Goal: Task Accomplishment & Management: Complete application form

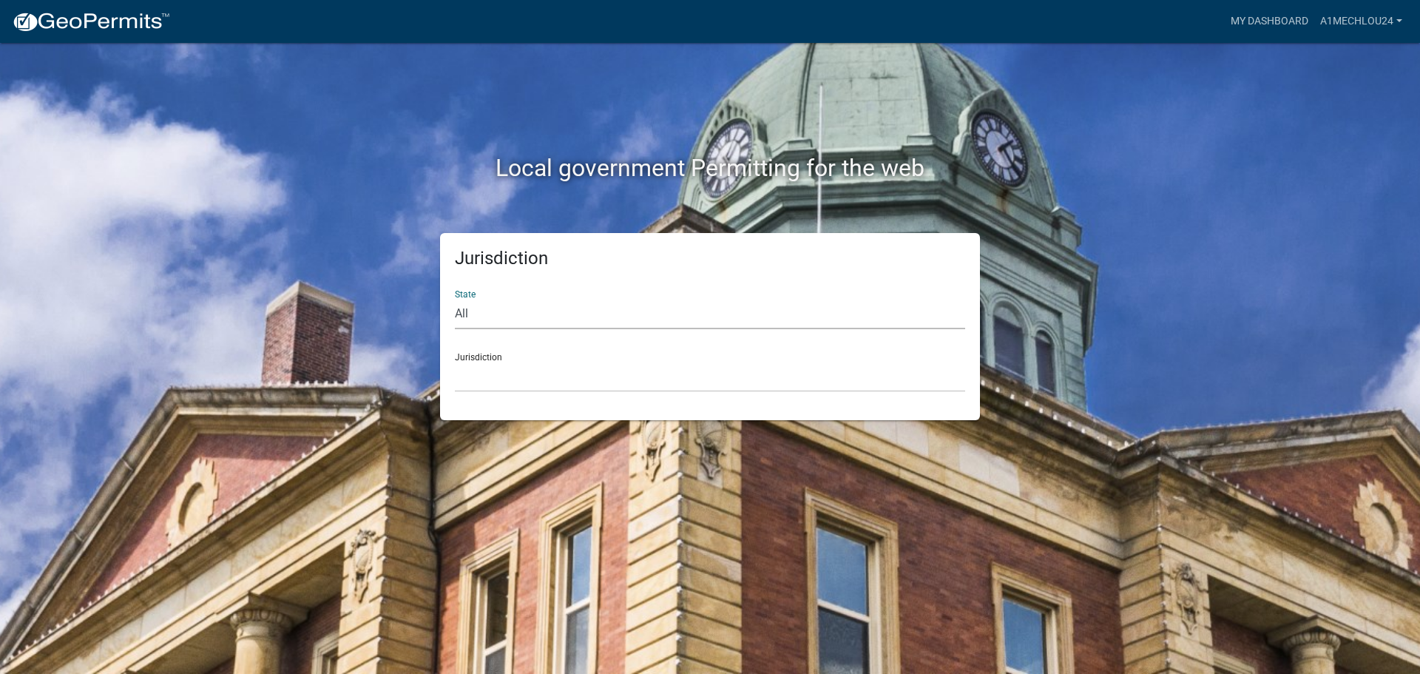
click at [516, 319] on select "All [US_STATE] [US_STATE] [US_STATE] [US_STATE] [US_STATE] [US_STATE] [US_STATE…" at bounding box center [710, 314] width 510 height 30
select select "[US_STATE]"
click at [455, 299] on select "All [US_STATE] [US_STATE] [US_STATE] [US_STATE] [US_STATE] [US_STATE] [US_STATE…" at bounding box center [710, 314] width 510 height 30
click at [496, 388] on select "City of [GEOGRAPHIC_DATA], [US_STATE] City of [GEOGRAPHIC_DATA], [US_STATE] Cit…" at bounding box center [710, 377] width 510 height 30
click at [598, 516] on div "Local government Permitting for the web Jurisdiction State All Colorado Georgia…" at bounding box center [710, 337] width 1420 height 674
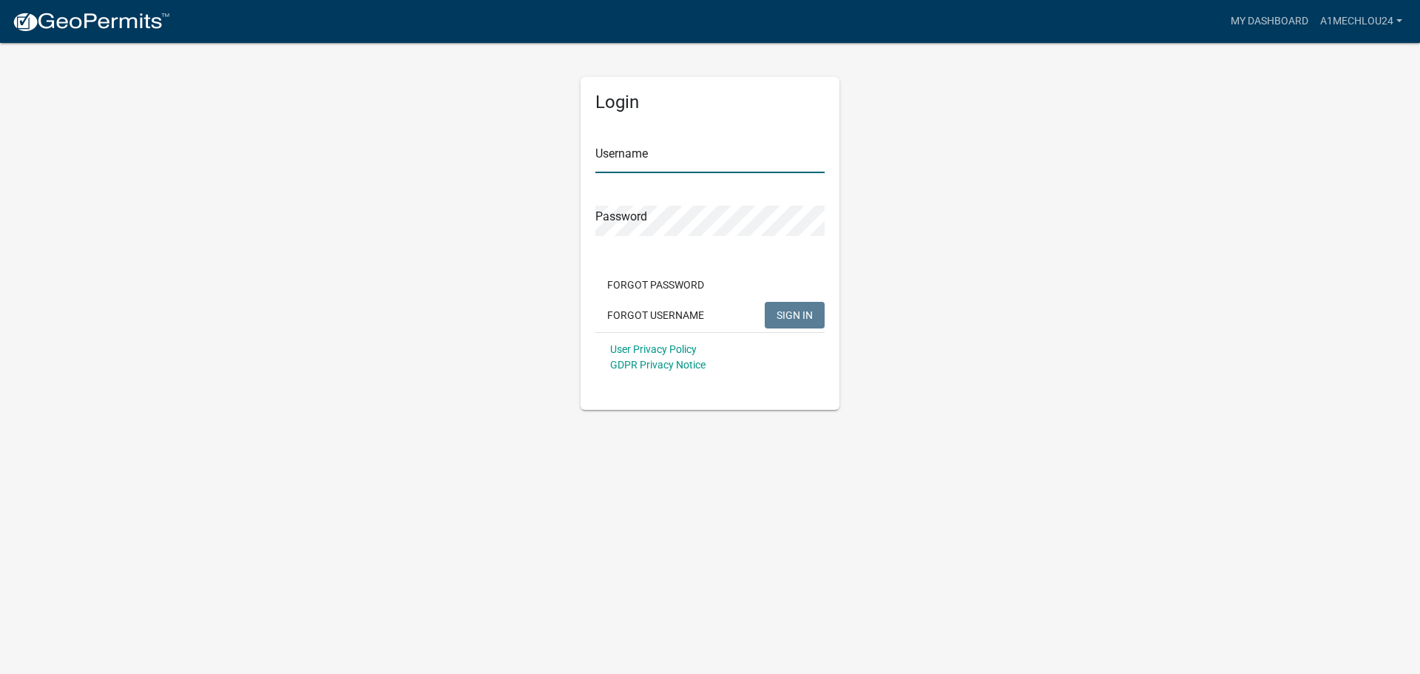
type input "A1MechLou24"
click at [798, 317] on span "SIGN IN" at bounding box center [795, 314] width 36 height 12
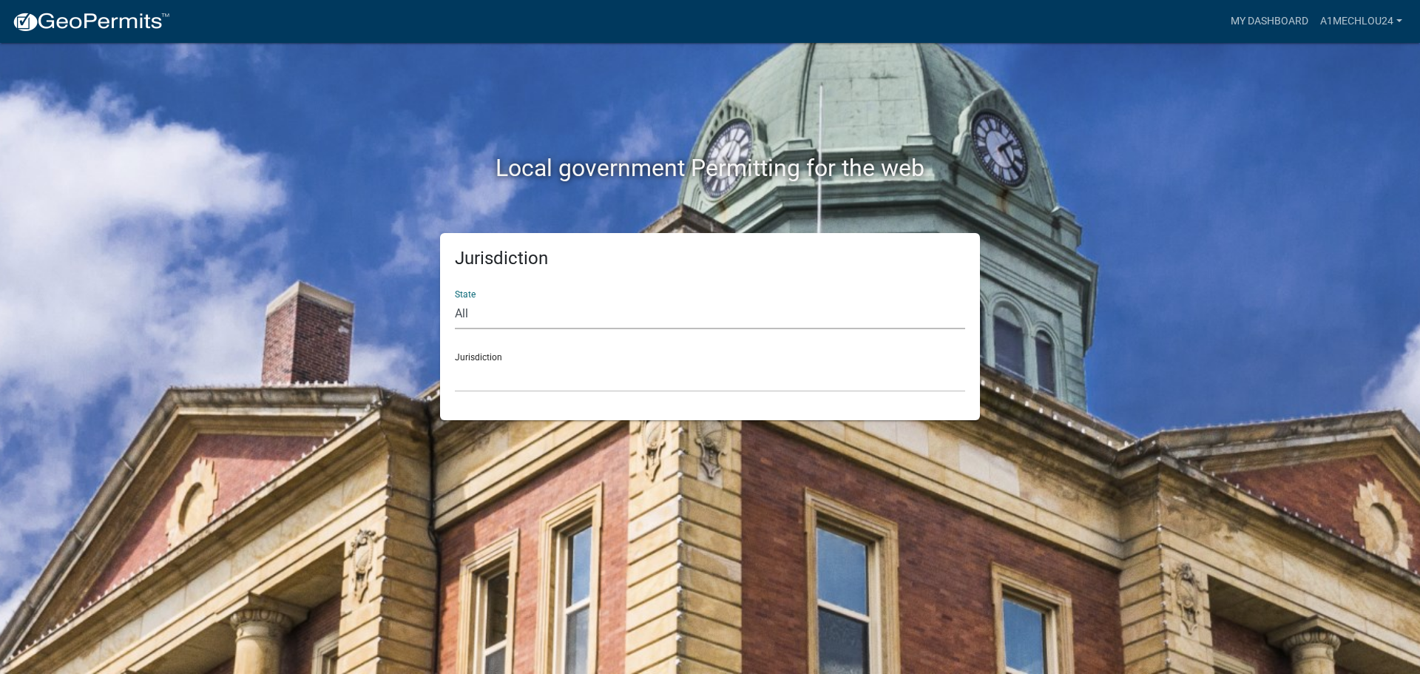
click at [527, 325] on select "All [US_STATE] [US_STATE] [US_STATE] [US_STATE] [US_STATE] [US_STATE] [US_STATE…" at bounding box center [710, 314] width 510 height 30
select select "[US_STATE]"
click at [455, 299] on select "All [US_STATE] [US_STATE] [US_STATE] [US_STATE] [US_STATE] [US_STATE] [US_STATE…" at bounding box center [710, 314] width 510 height 30
click at [483, 384] on select "City of [GEOGRAPHIC_DATA], [US_STATE] City of [GEOGRAPHIC_DATA], [US_STATE] Cit…" at bounding box center [710, 377] width 510 height 30
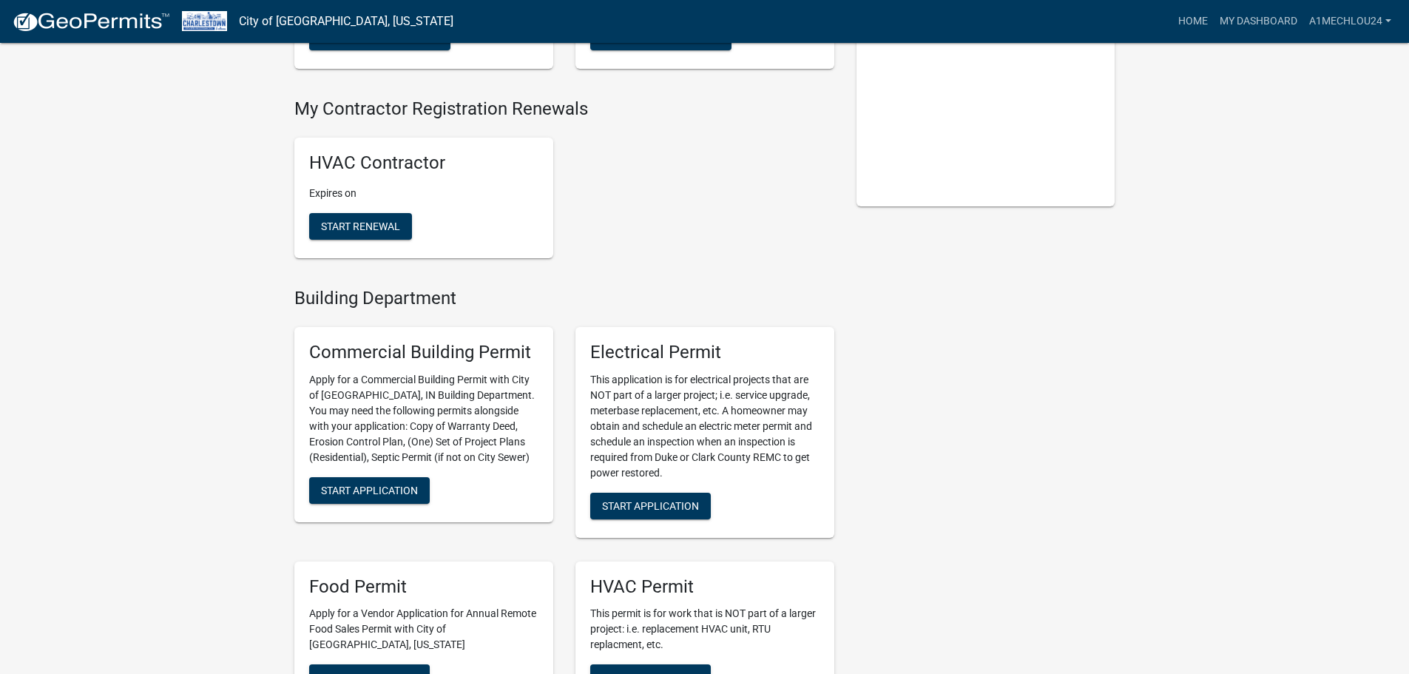
scroll to position [370, 0]
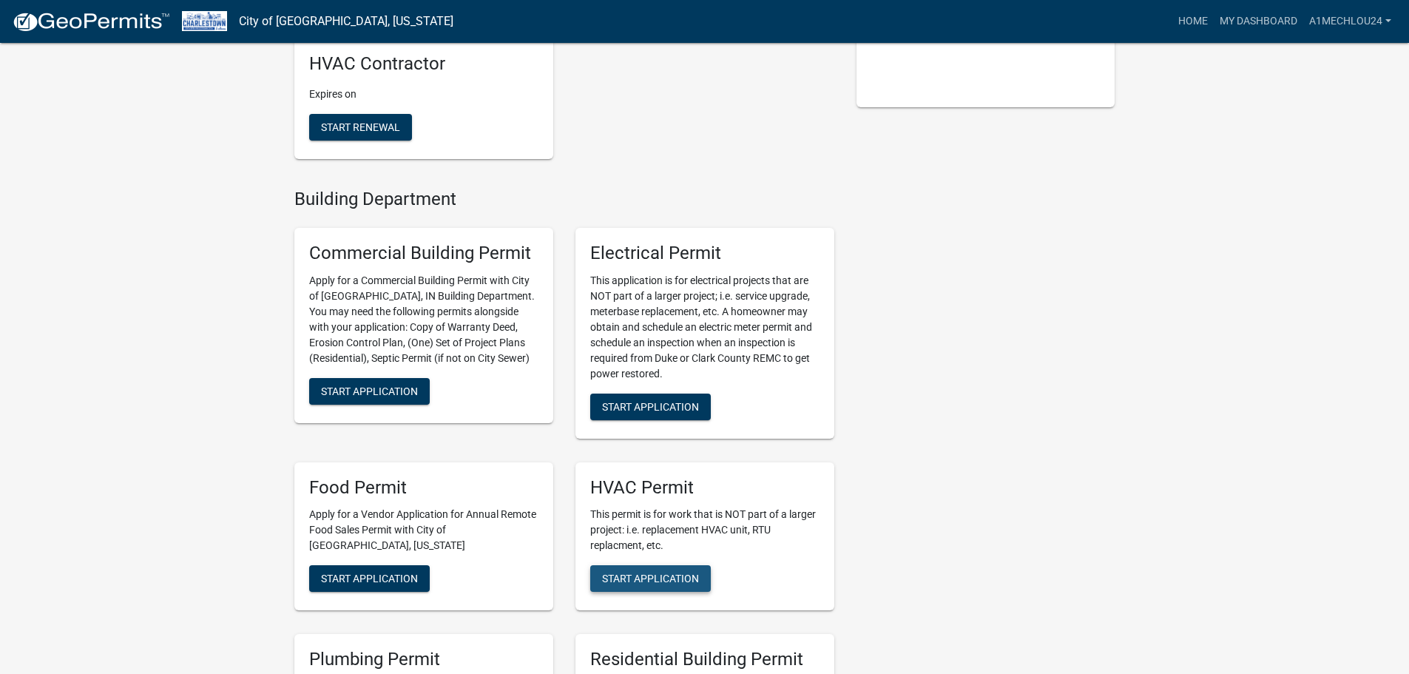
click at [635, 572] on span "Start Application" at bounding box center [650, 578] width 97 height 12
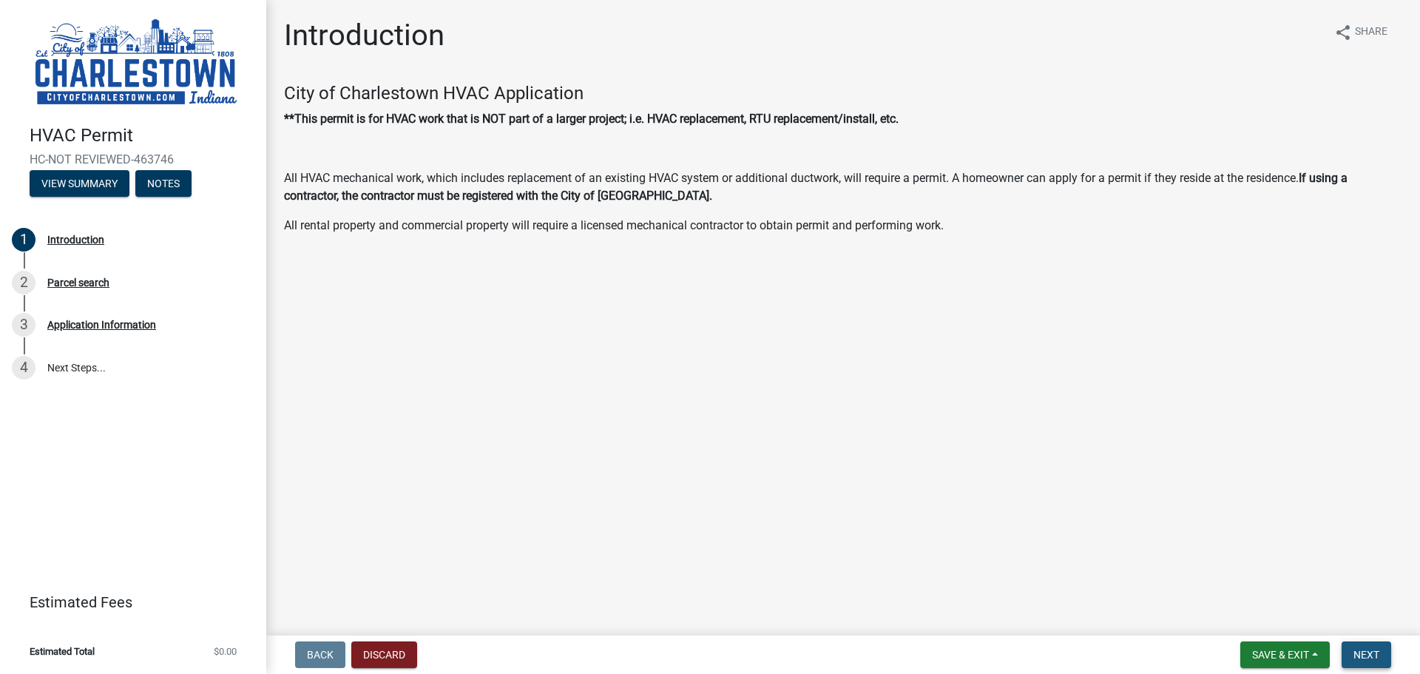
click at [1362, 652] on span "Next" at bounding box center [1366, 655] width 26 height 12
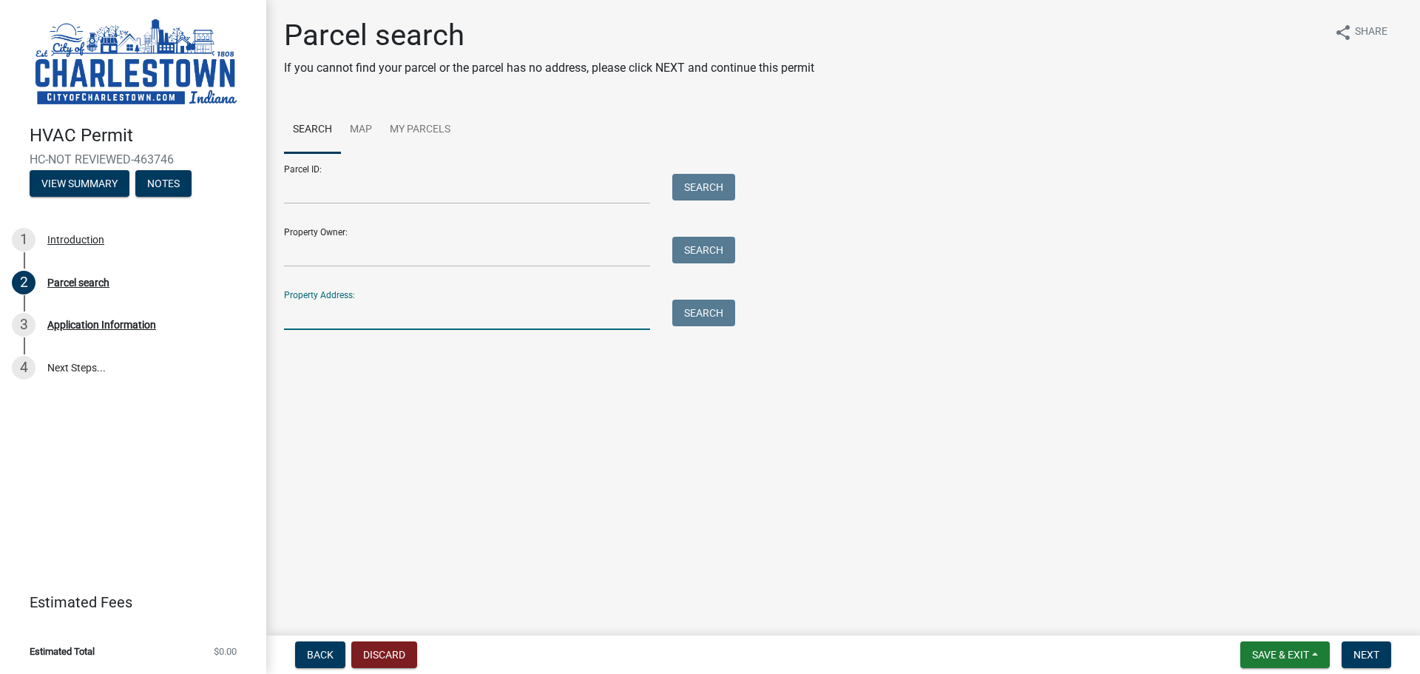
click at [308, 325] on input "Property Address:" at bounding box center [467, 315] width 366 height 30
click at [342, 319] on input "181" at bounding box center [467, 315] width 366 height 30
type input "[STREET_ADDRESS]"
click at [715, 311] on button "Search" at bounding box center [703, 313] width 63 height 27
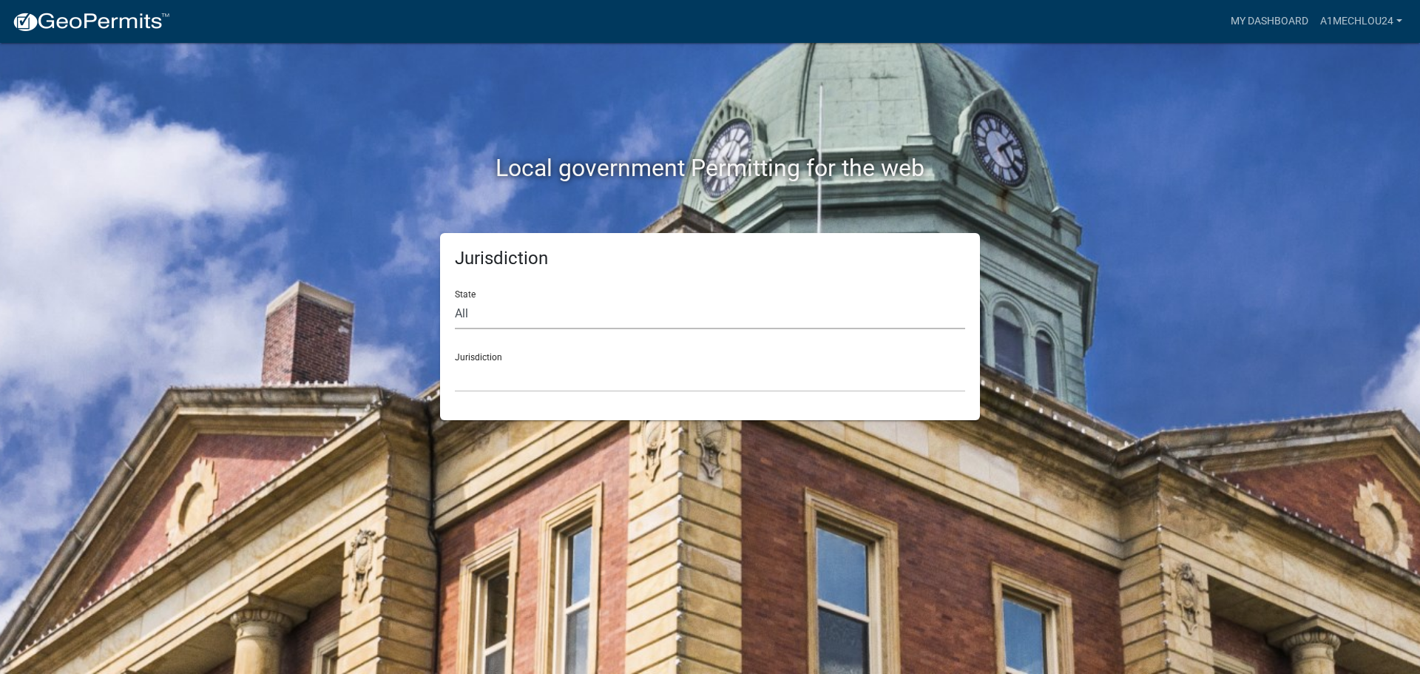
click at [485, 324] on select "All [US_STATE] [US_STATE] [US_STATE] [US_STATE] [US_STATE] [US_STATE] [US_STATE…" at bounding box center [710, 314] width 510 height 30
select select "[US_STATE]"
click at [455, 299] on select "All [US_STATE] [US_STATE] [US_STATE] [US_STATE] [US_STATE] [US_STATE] [US_STATE…" at bounding box center [710, 314] width 510 height 30
click at [512, 387] on select "City of [GEOGRAPHIC_DATA], [US_STATE] City of [GEOGRAPHIC_DATA], [US_STATE] Cit…" at bounding box center [710, 377] width 510 height 30
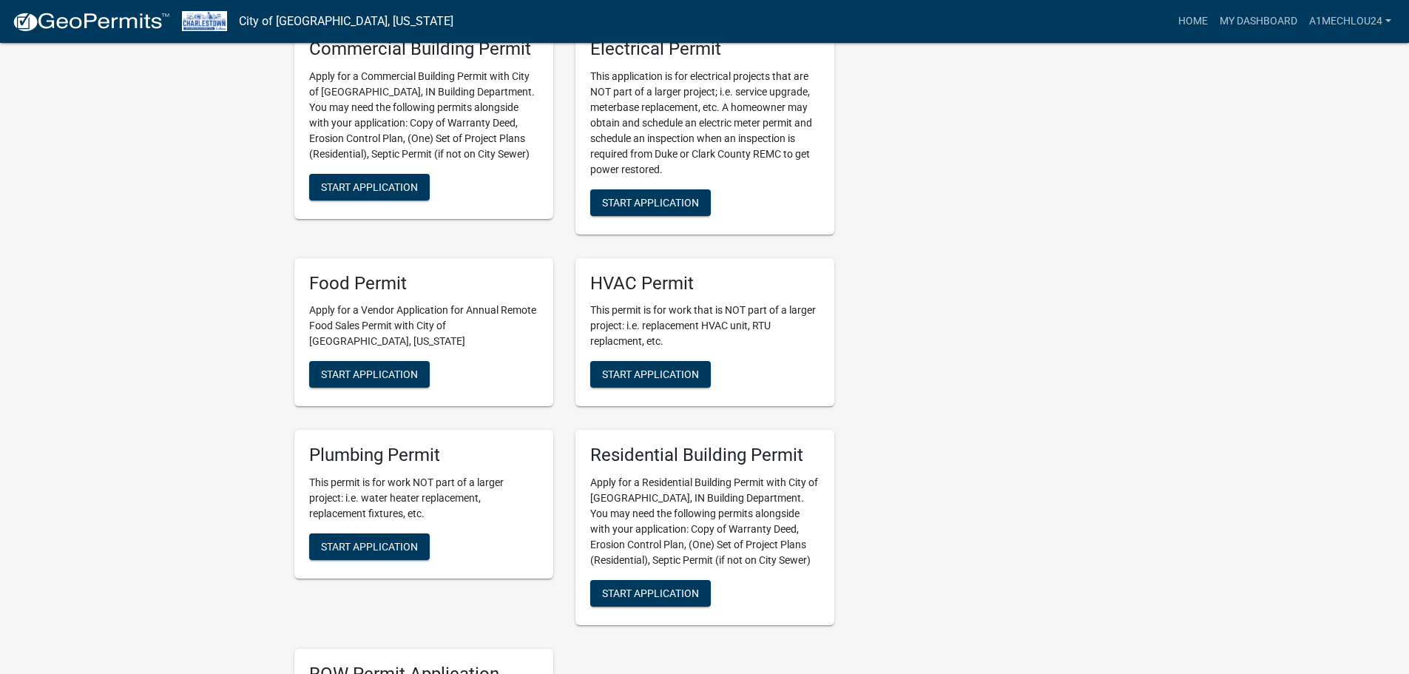
scroll to position [592, 0]
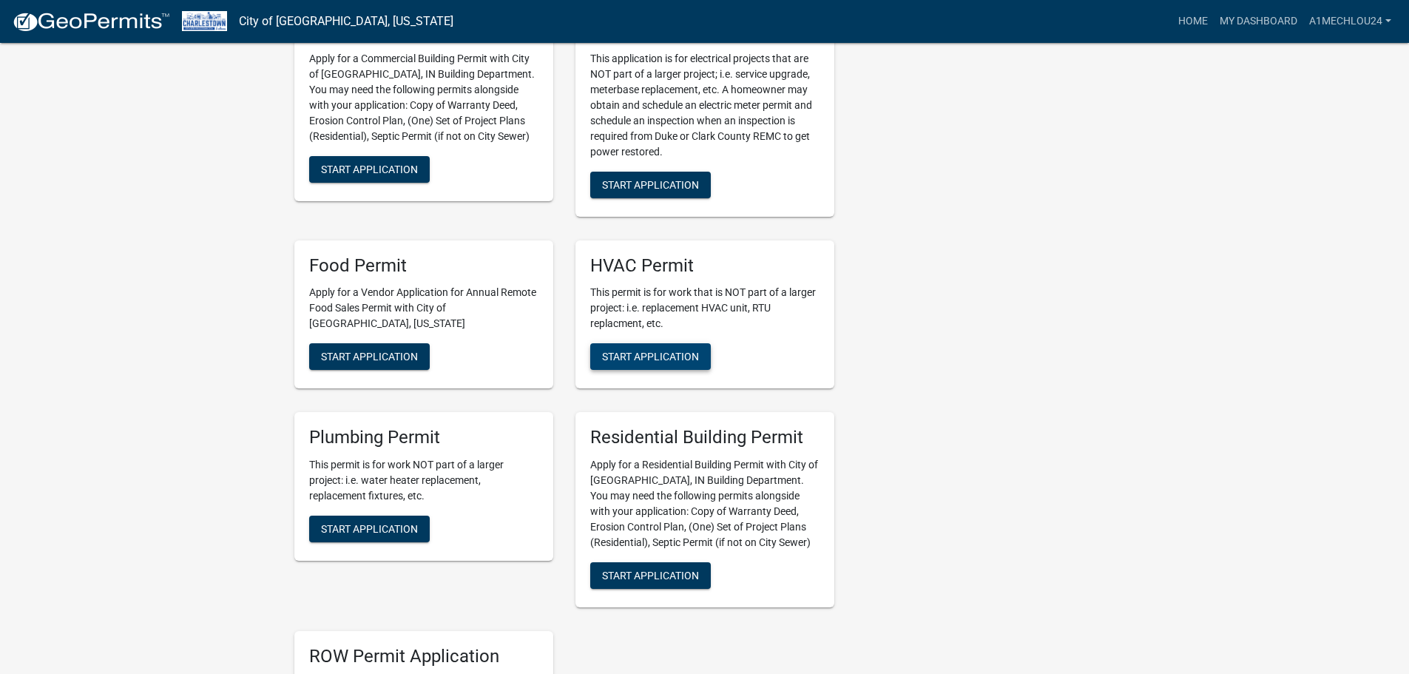
click at [640, 359] on span "Start Application" at bounding box center [650, 357] width 97 height 12
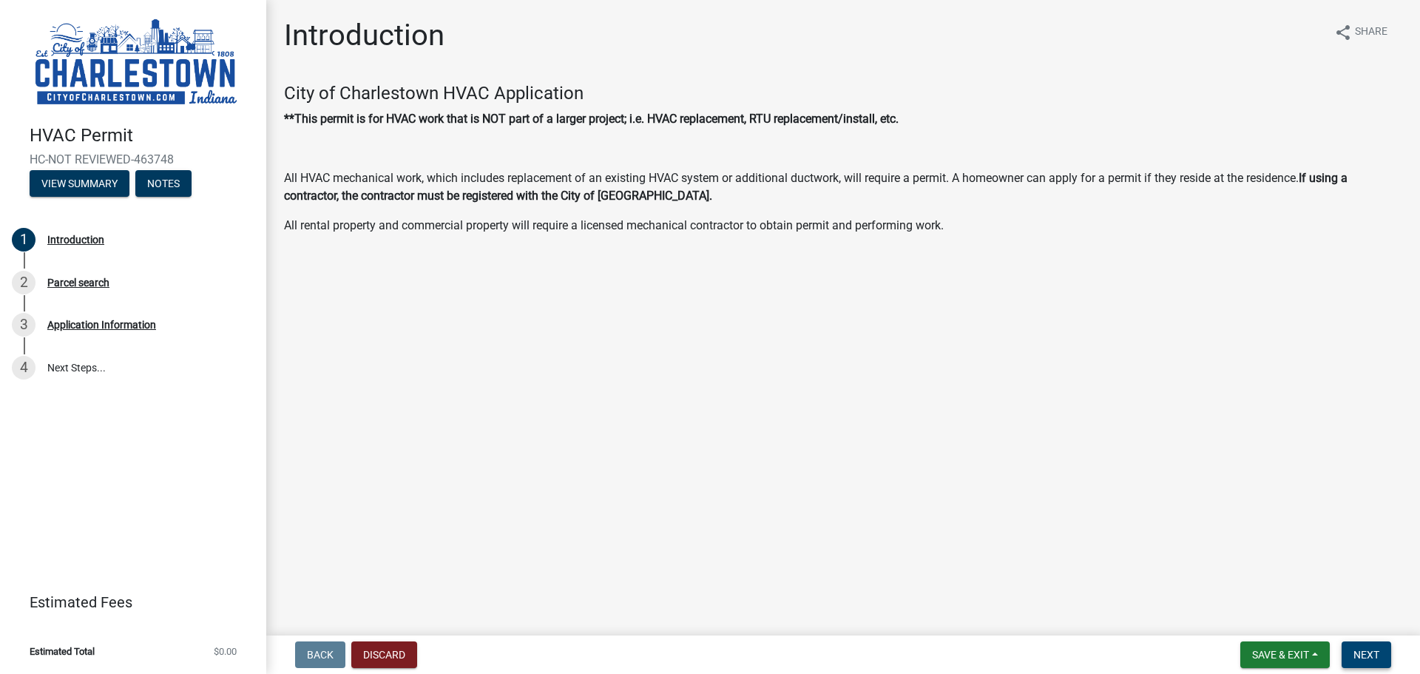
click at [1374, 657] on span "Next" at bounding box center [1366, 655] width 26 height 12
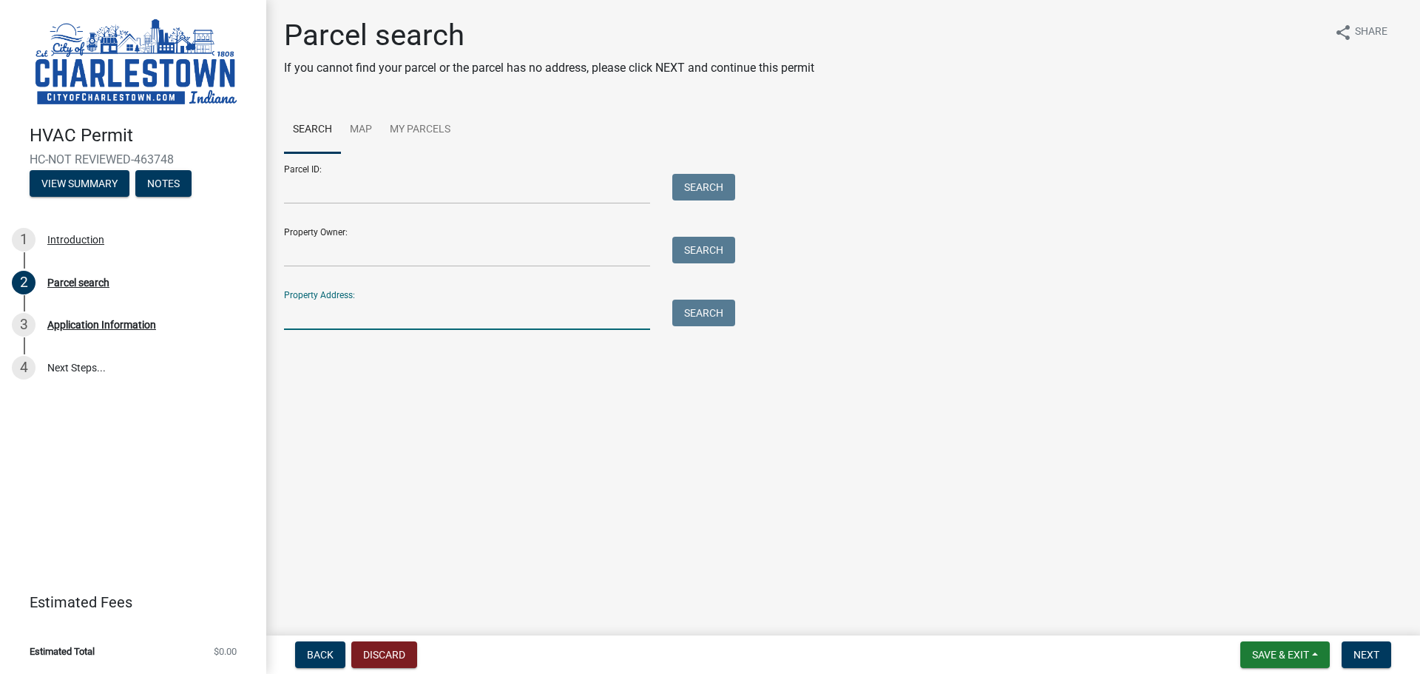
click at [385, 306] on input "Property Address:" at bounding box center [467, 315] width 366 height 30
type input "[STREET_ADDRESS]"
click at [1359, 649] on span "Next" at bounding box center [1366, 655] width 26 height 12
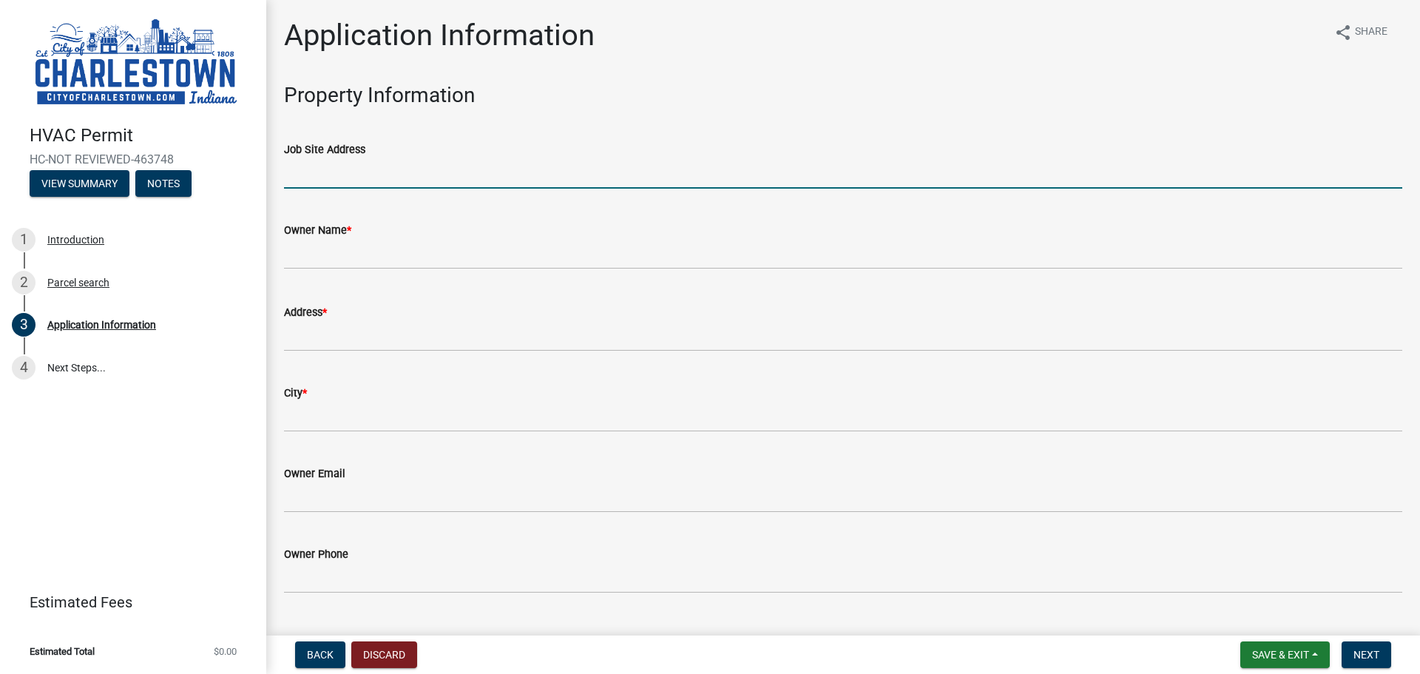
drag, startPoint x: 376, startPoint y: 175, endPoint x: 394, endPoint y: 169, distance: 18.7
click at [376, 175] on input "Job Site Address" at bounding box center [843, 173] width 1118 height 30
type input "[STREET_ADDRESS]"
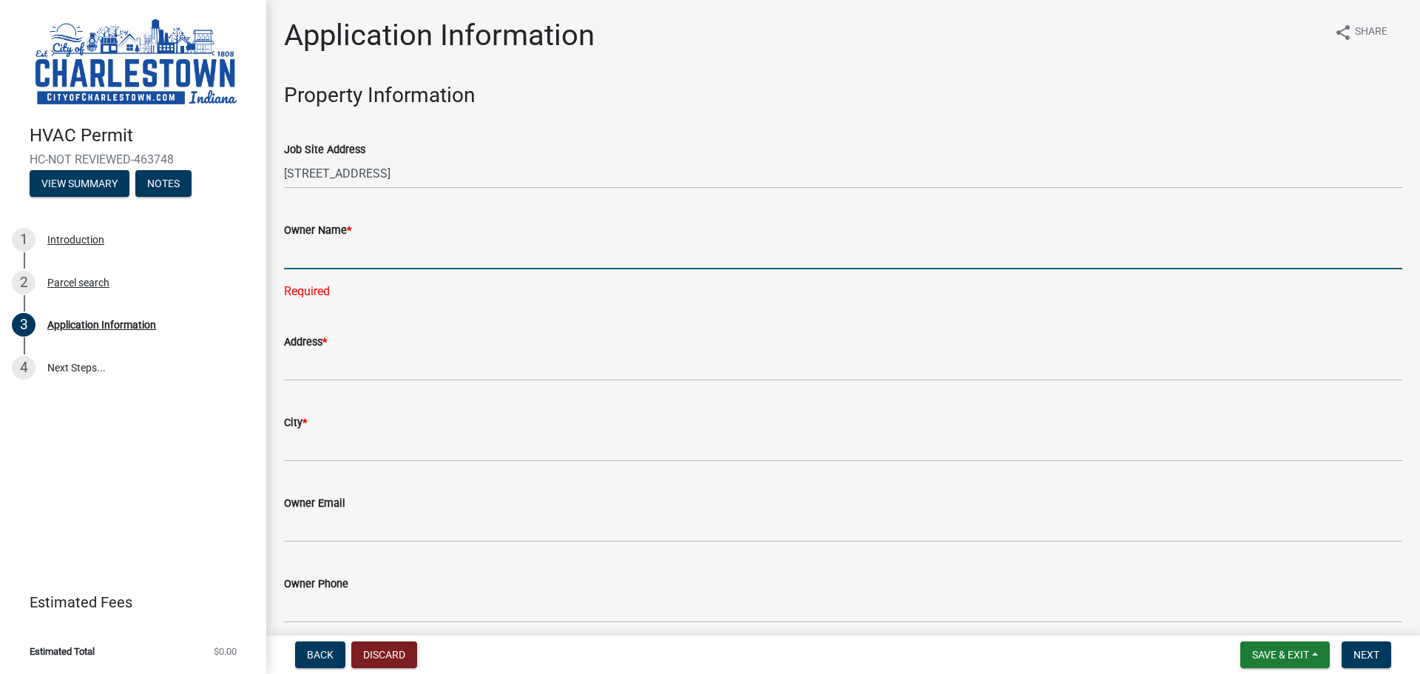
click at [324, 257] on input "Owner Name *" at bounding box center [843, 254] width 1118 height 30
type input "[PERSON_NAME] Homes"
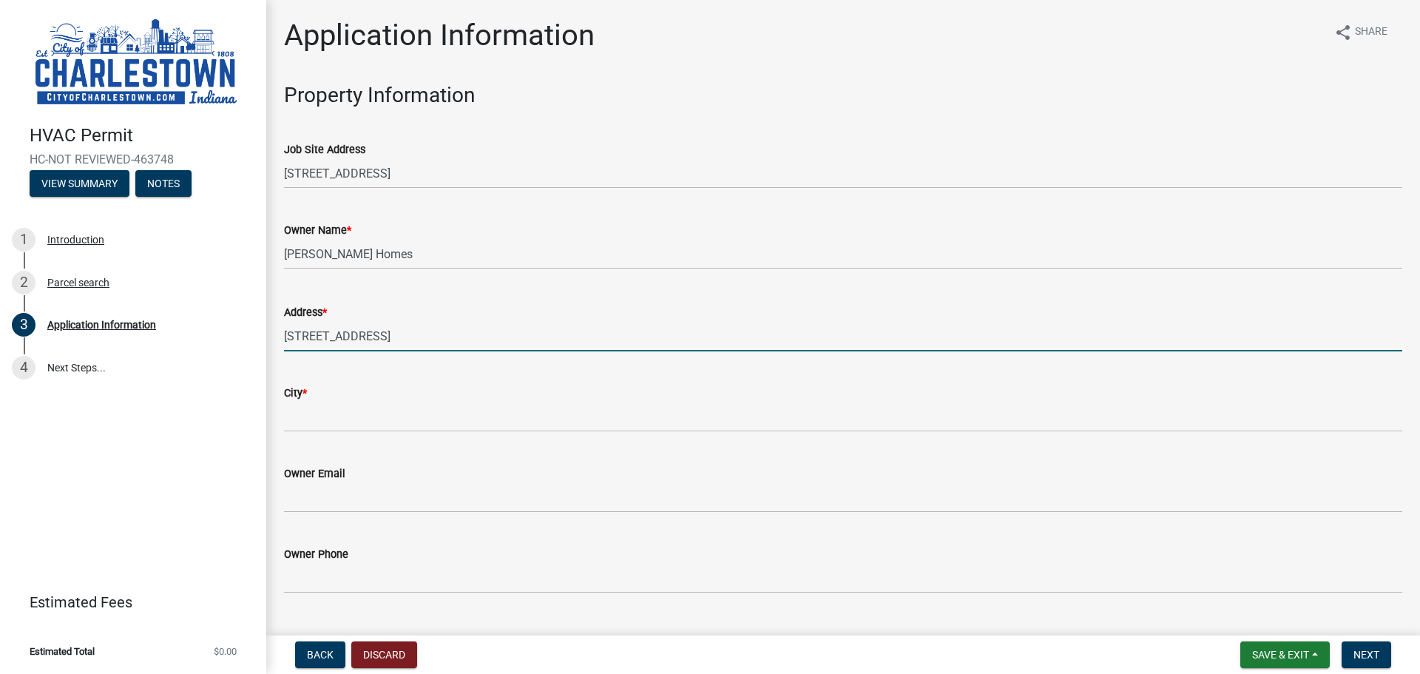
type input "[STREET_ADDRESS]"
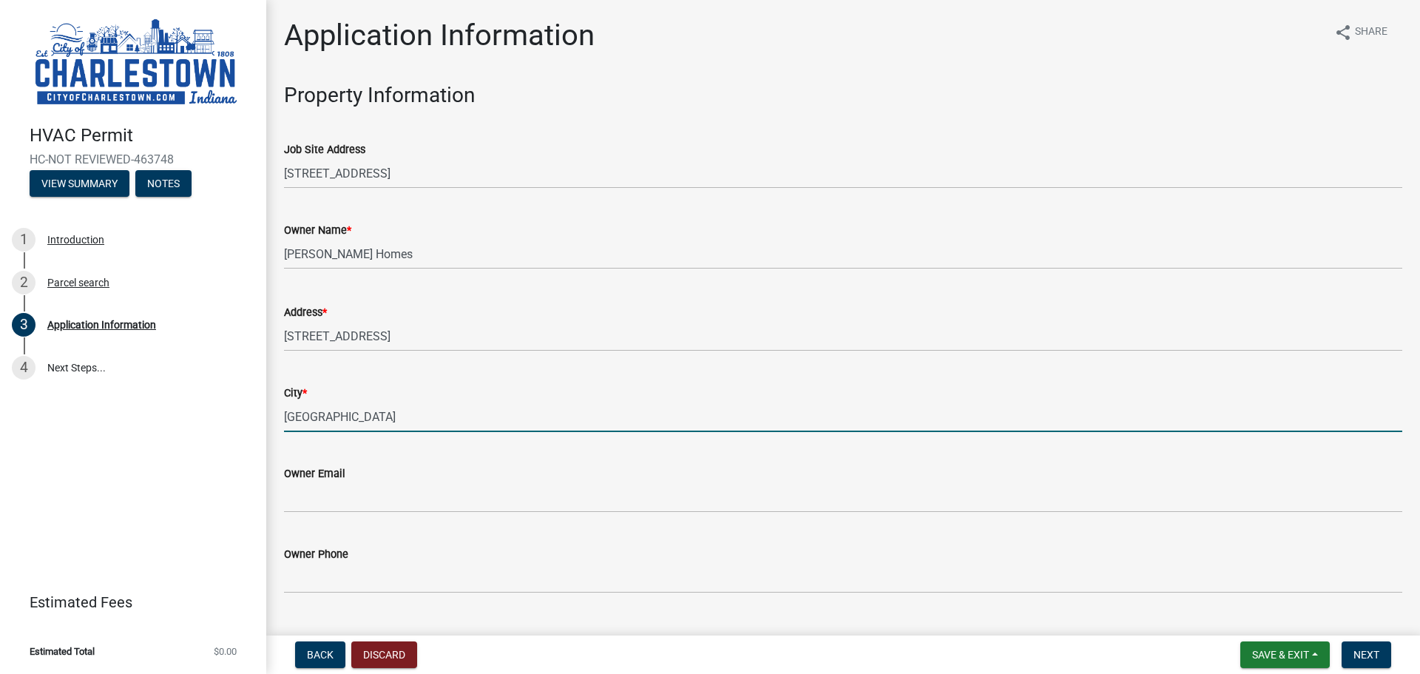
type input "[GEOGRAPHIC_DATA]"
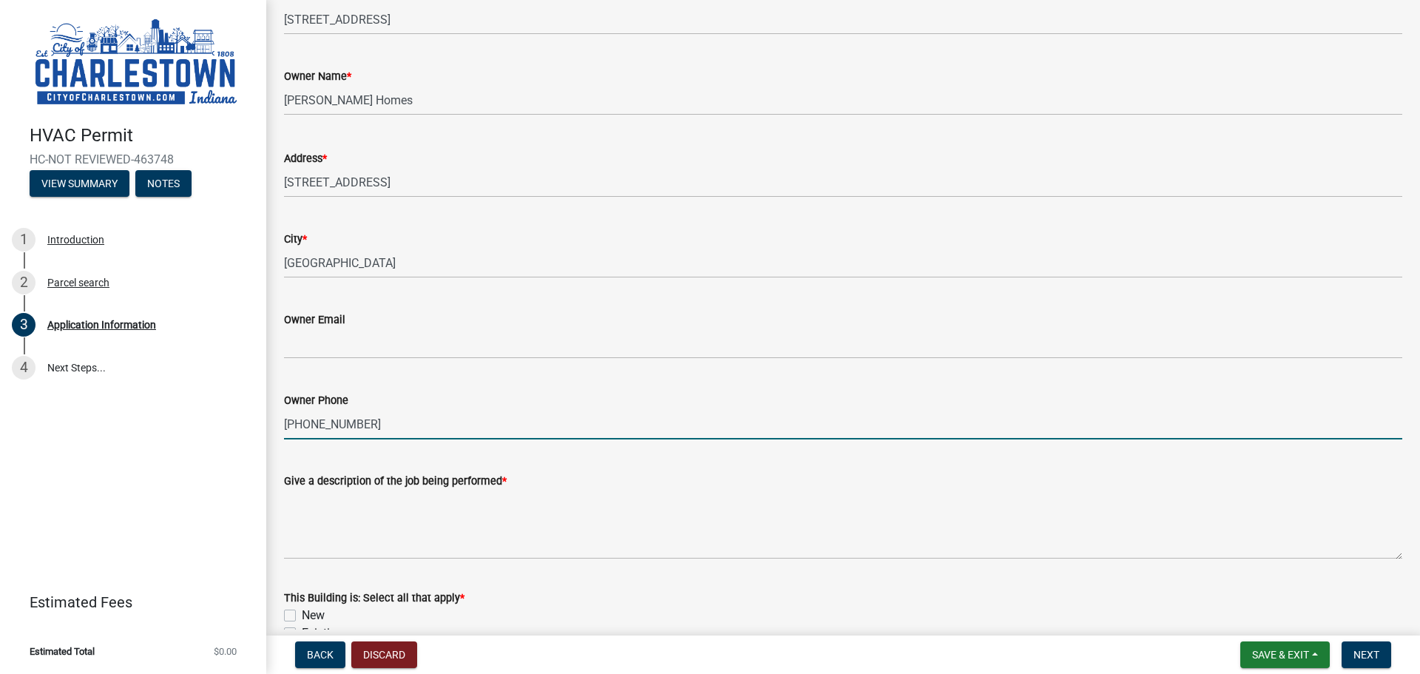
scroll to position [222, 0]
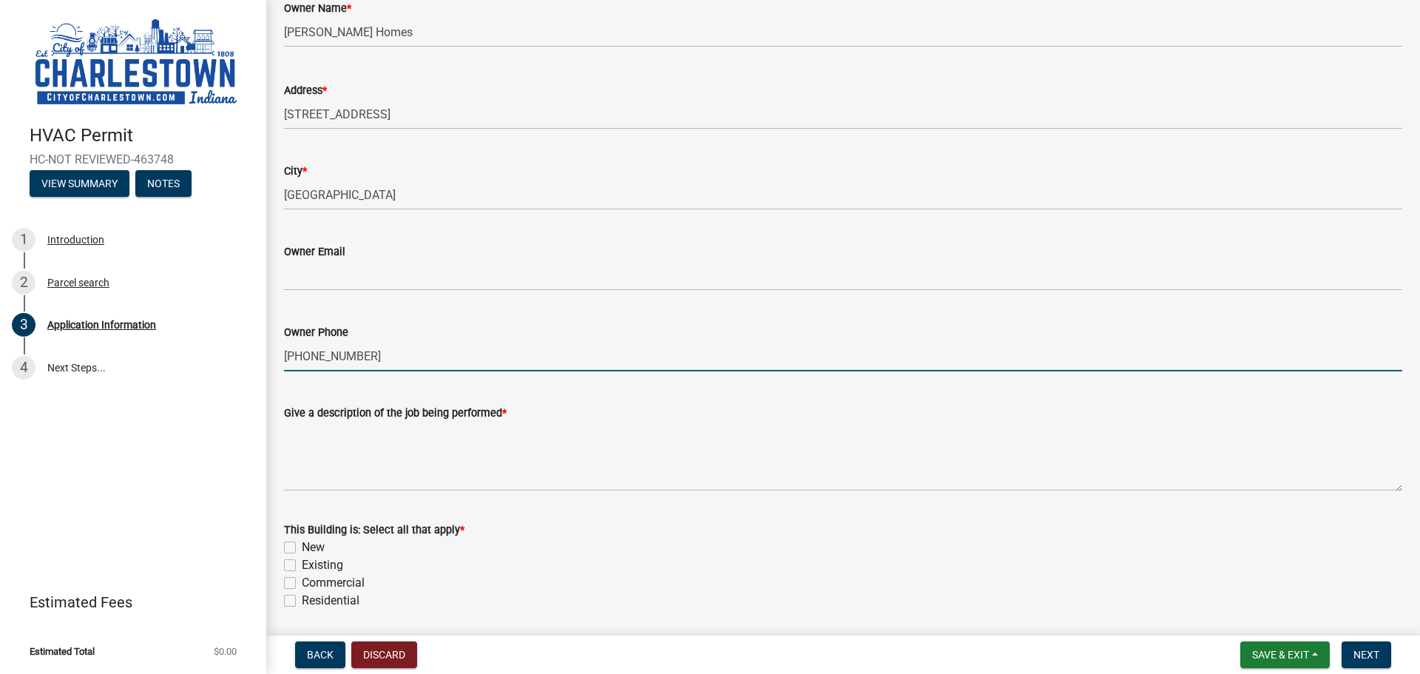
type input "[PHONE_NUMBER]"
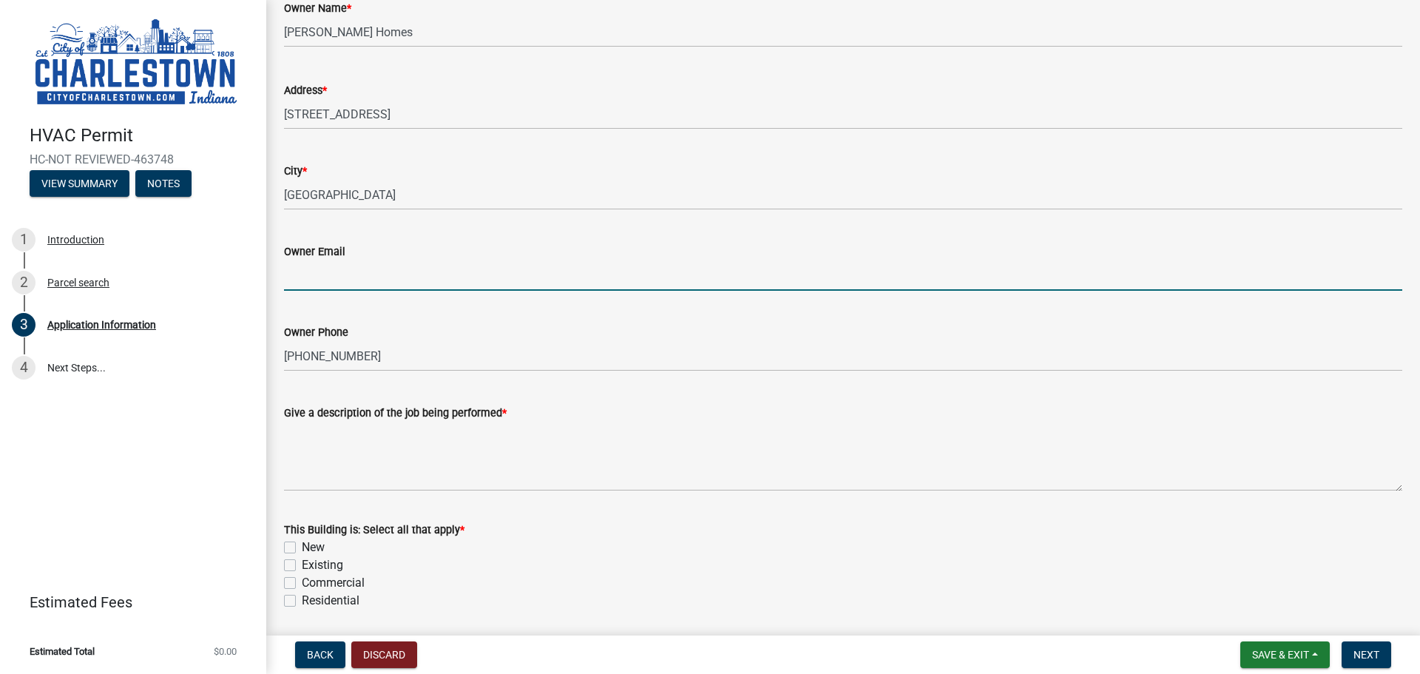
click at [334, 274] on input "Owner Email" at bounding box center [843, 275] width 1118 height 30
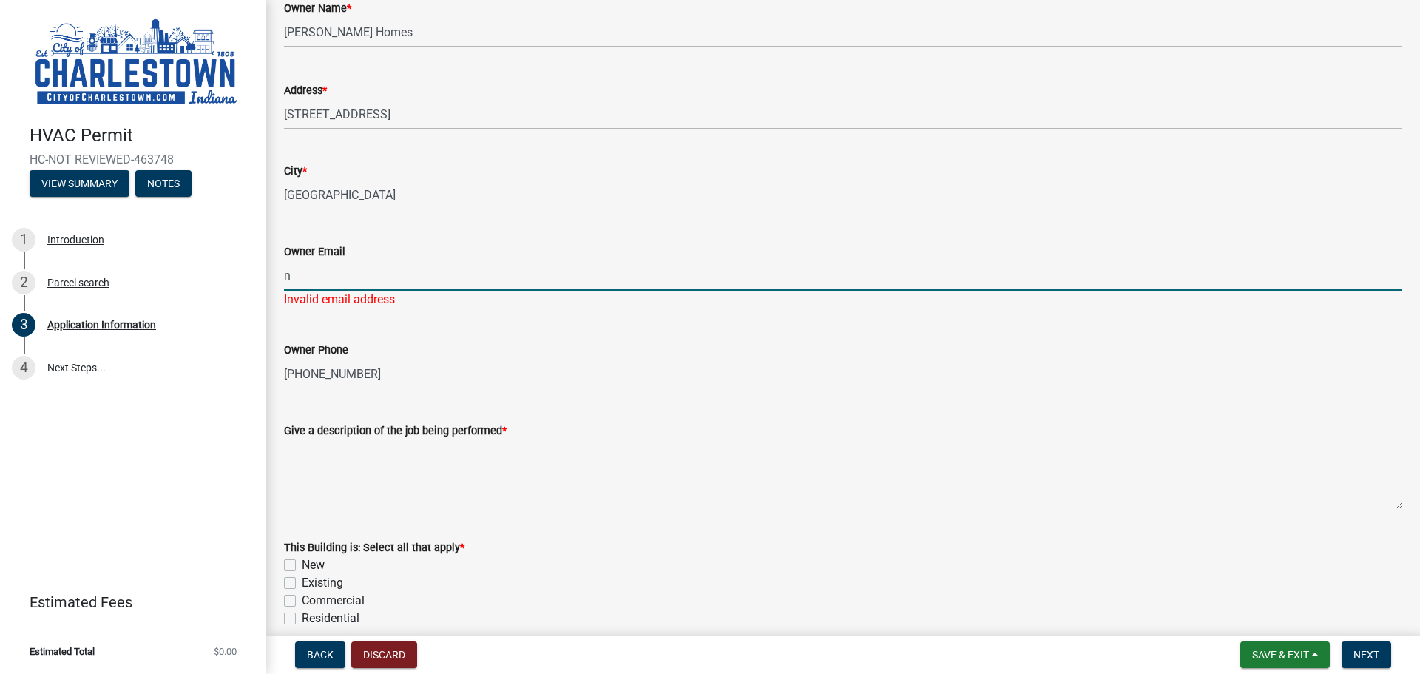
click at [291, 272] on input "n" at bounding box center [843, 275] width 1118 height 30
click at [300, 271] on input "n" at bounding box center [843, 275] width 1118 height 30
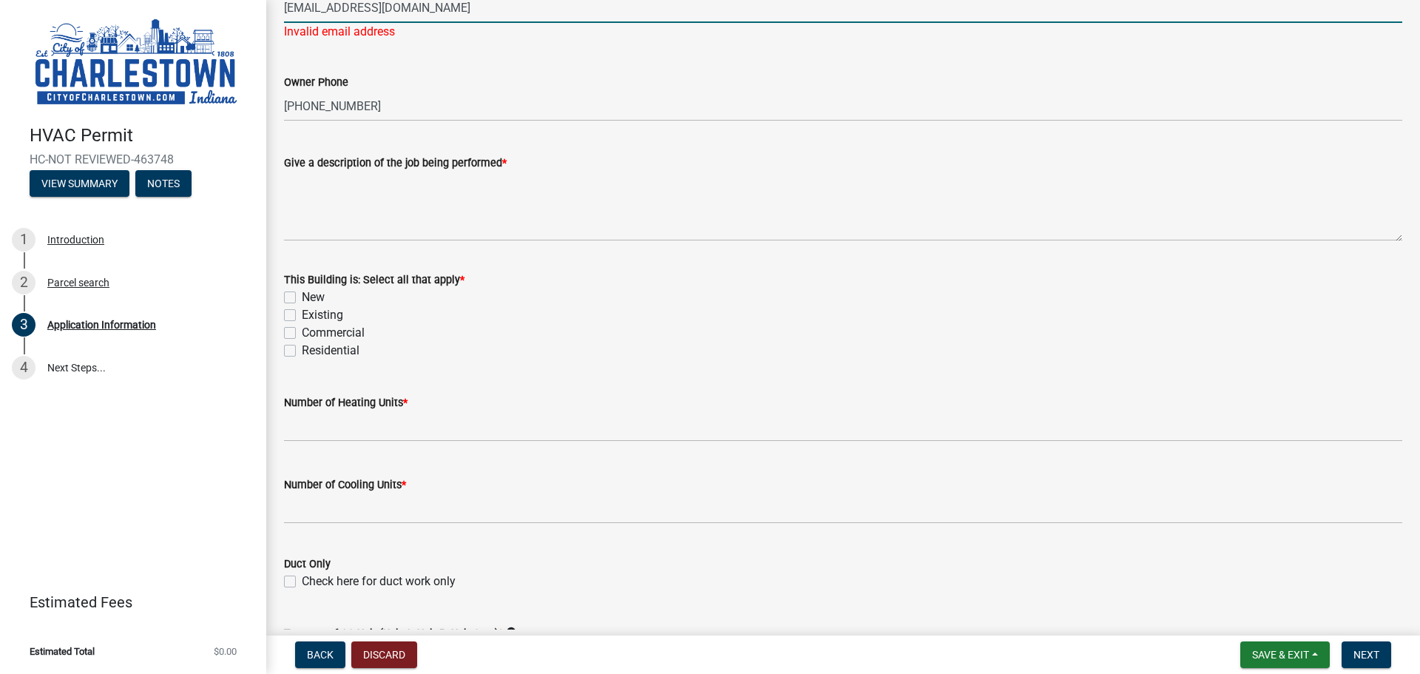
scroll to position [518, 0]
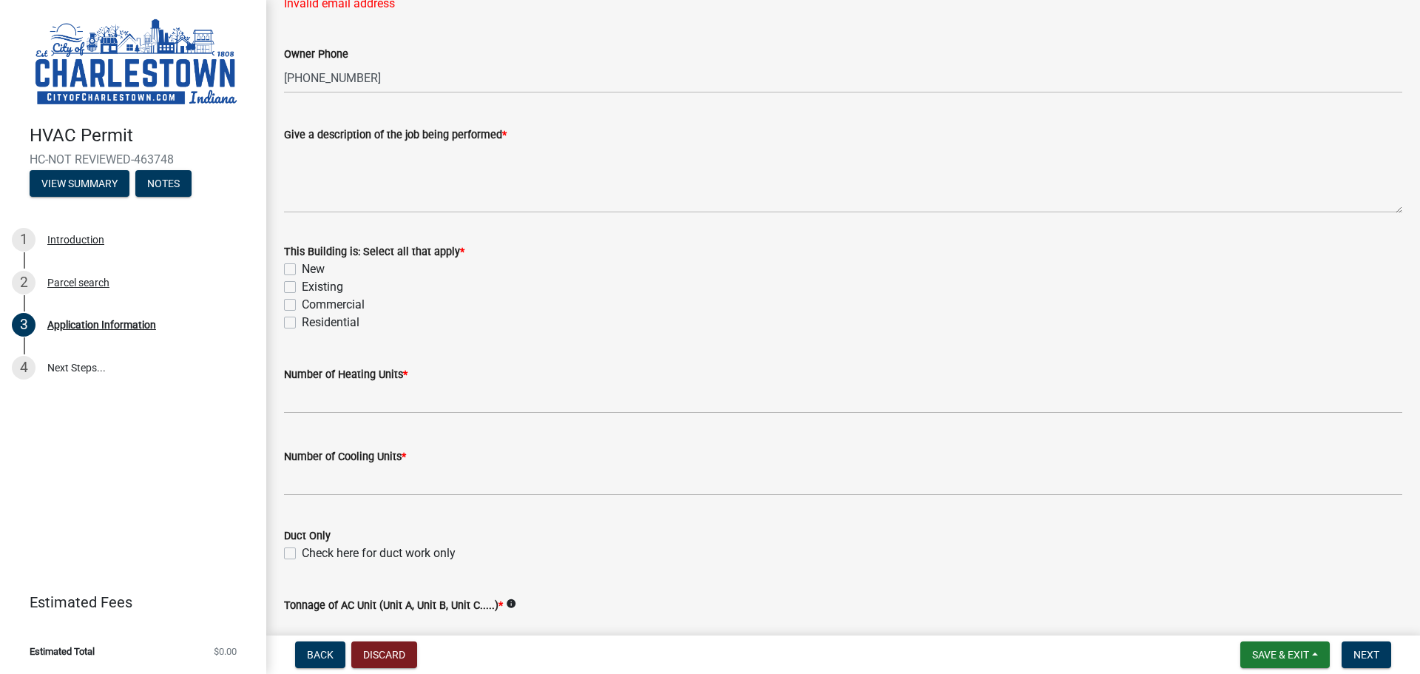
type input "[EMAIL_ADDRESS][DOMAIN_NAME]"
click at [285, 266] on div "This Building is: Select all that apply * New Existing Commercial Residential" at bounding box center [843, 287] width 1118 height 89
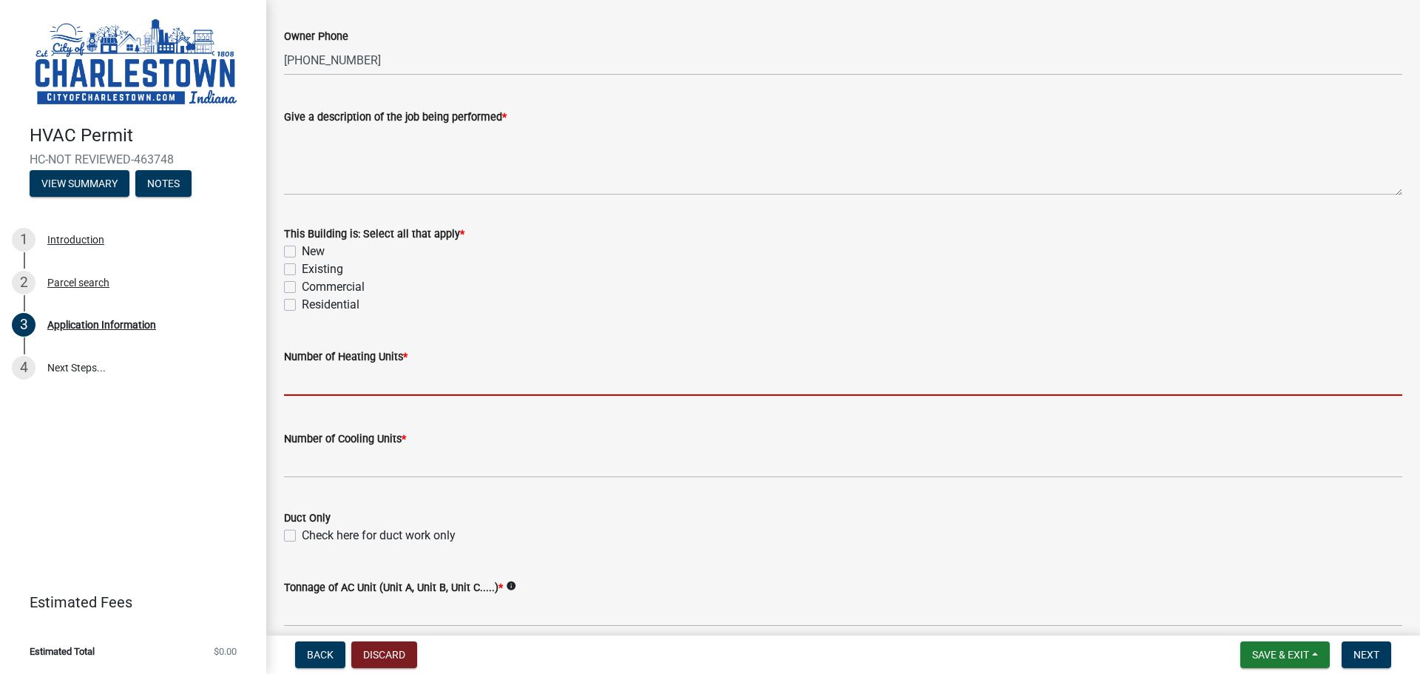
click at [313, 387] on input "text" at bounding box center [843, 380] width 1118 height 30
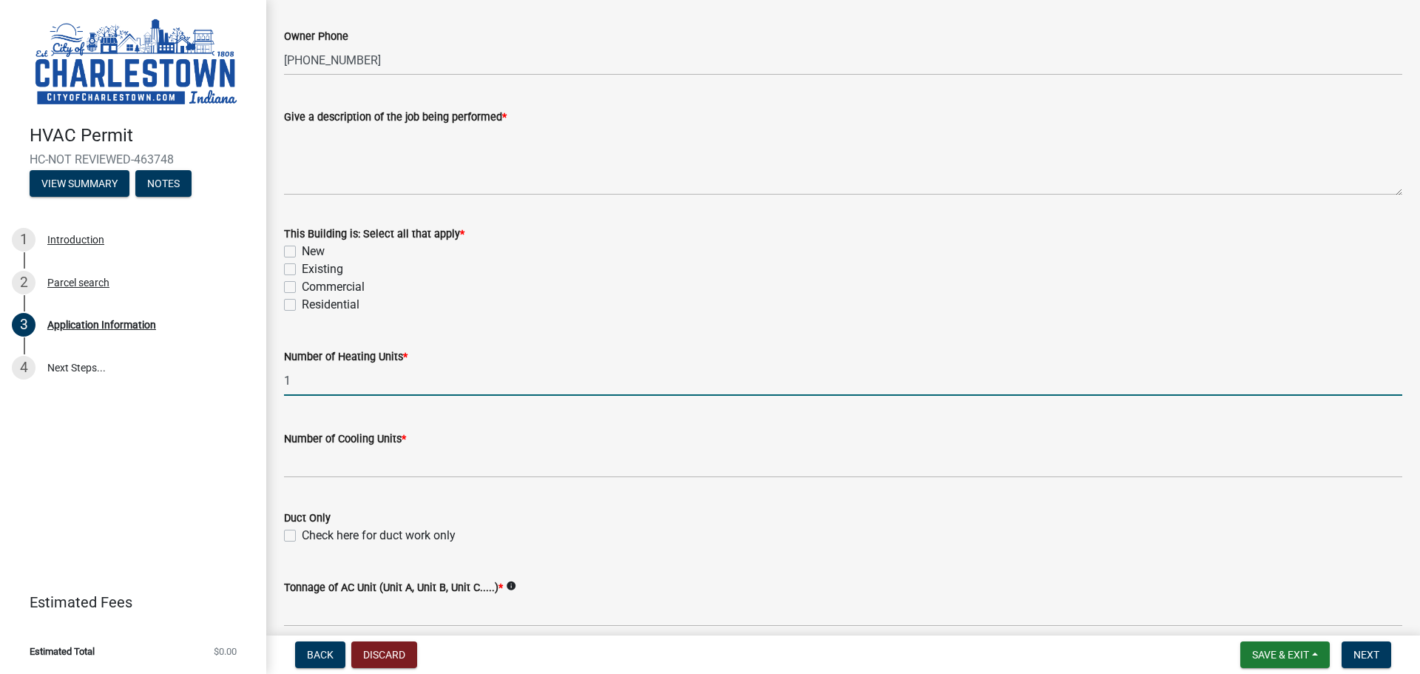
type input "1"
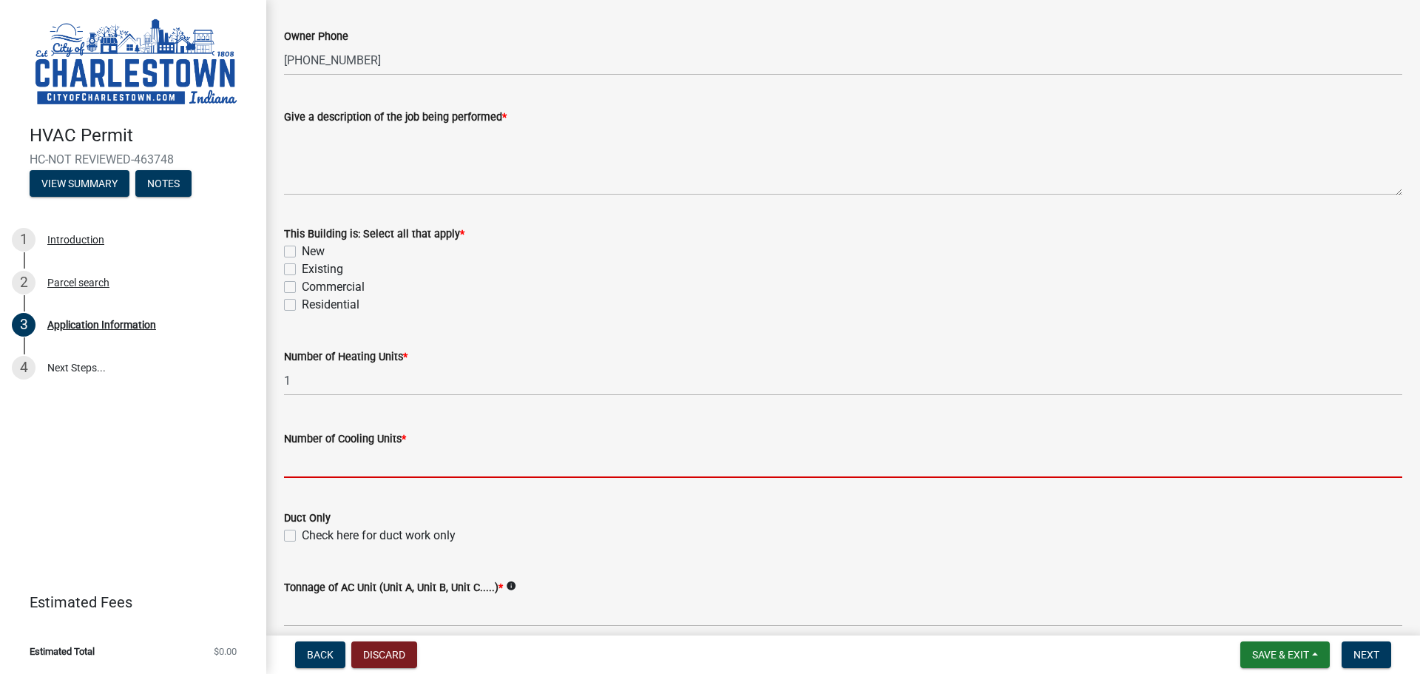
click at [302, 454] on input "text" at bounding box center [843, 462] width 1118 height 30
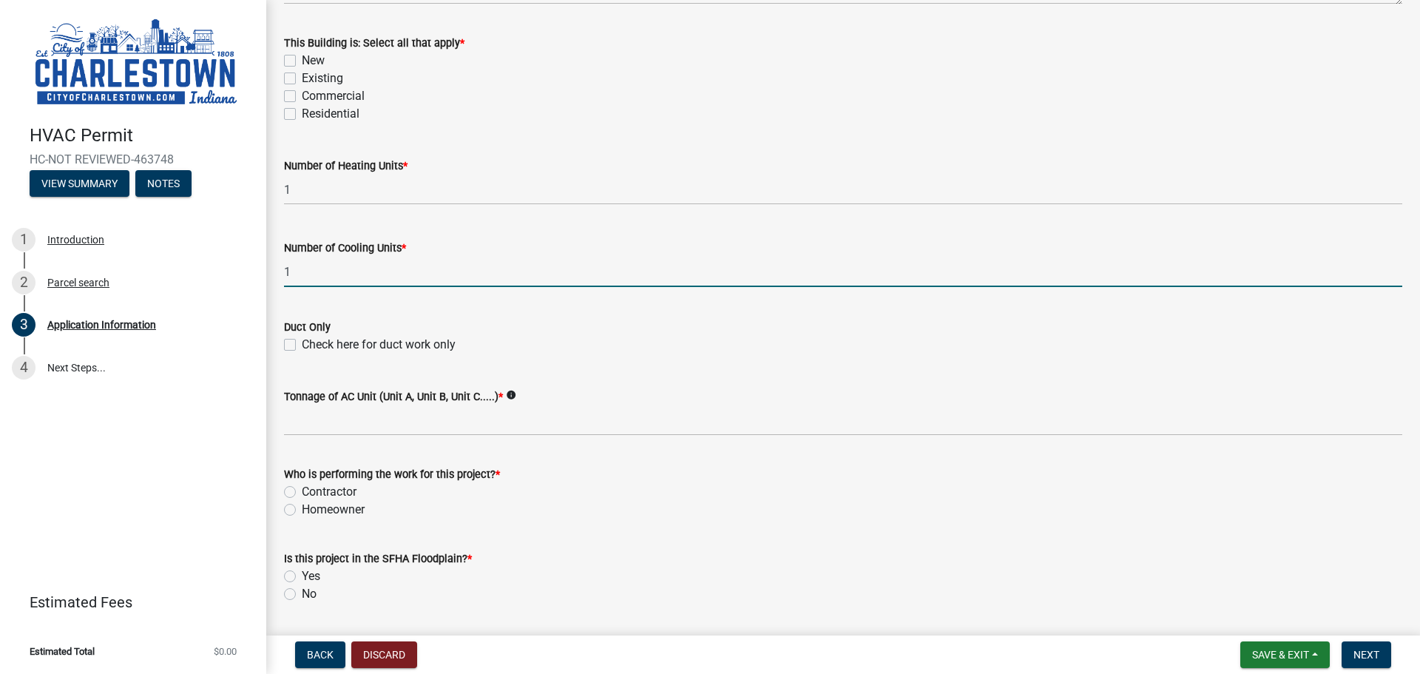
scroll to position [740, 0]
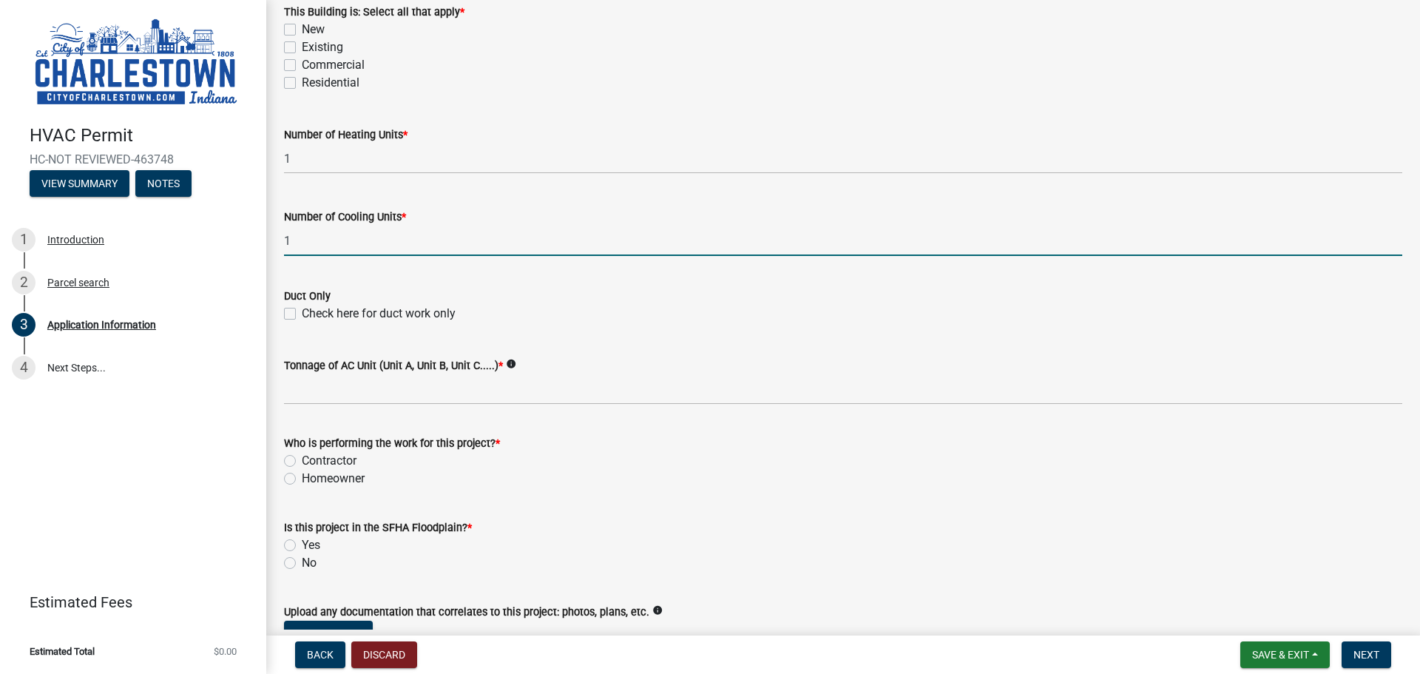
type input "1"
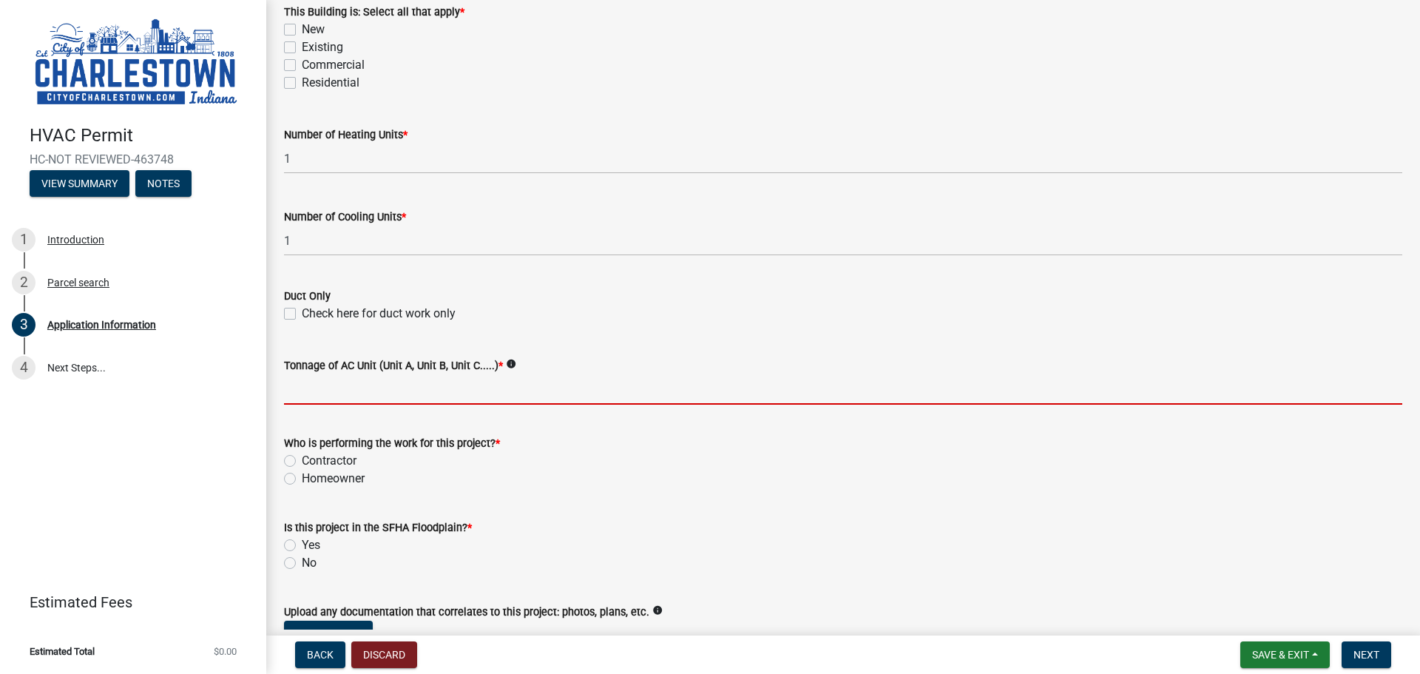
click at [386, 388] on input "Tonnage of AC Unit (Unit A, Unit B, Unit C.....) *" at bounding box center [843, 389] width 1118 height 30
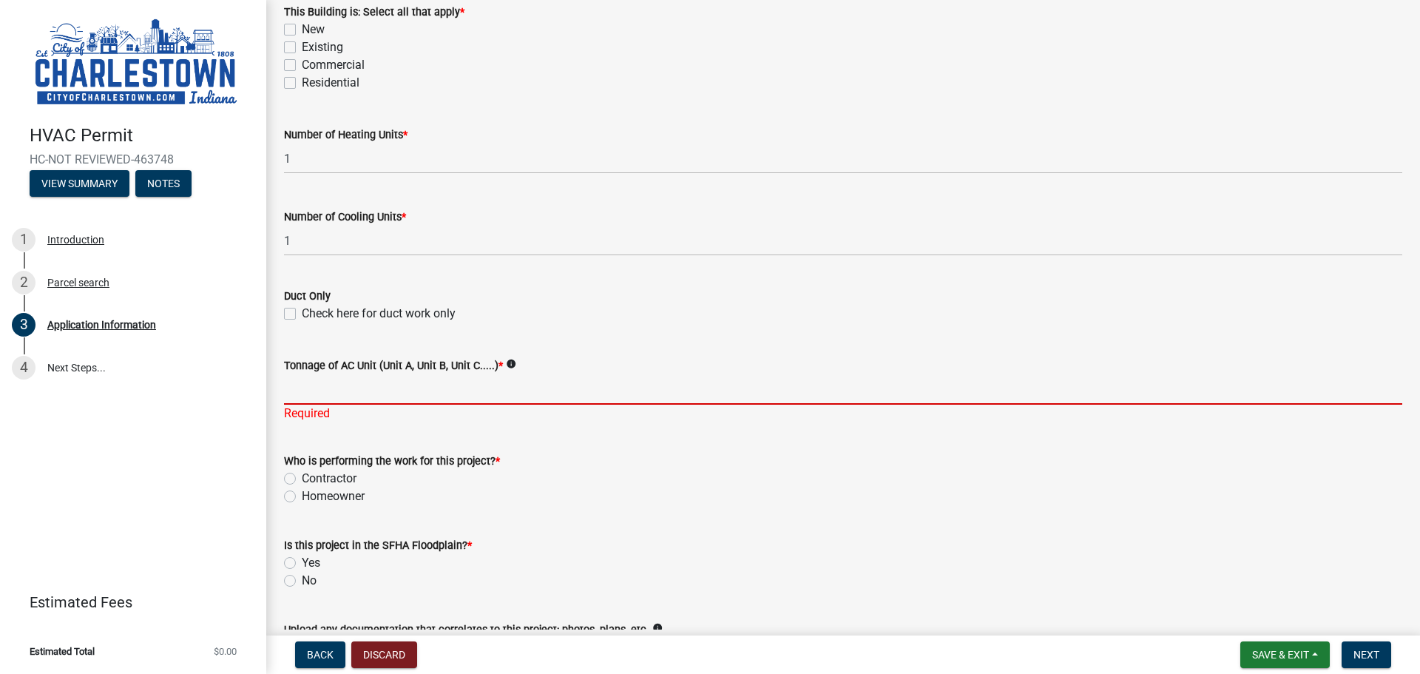
click at [314, 398] on input "Tonnage of AC Unit (Unit A, Unit B, Unit C.....) *" at bounding box center [843, 389] width 1118 height 30
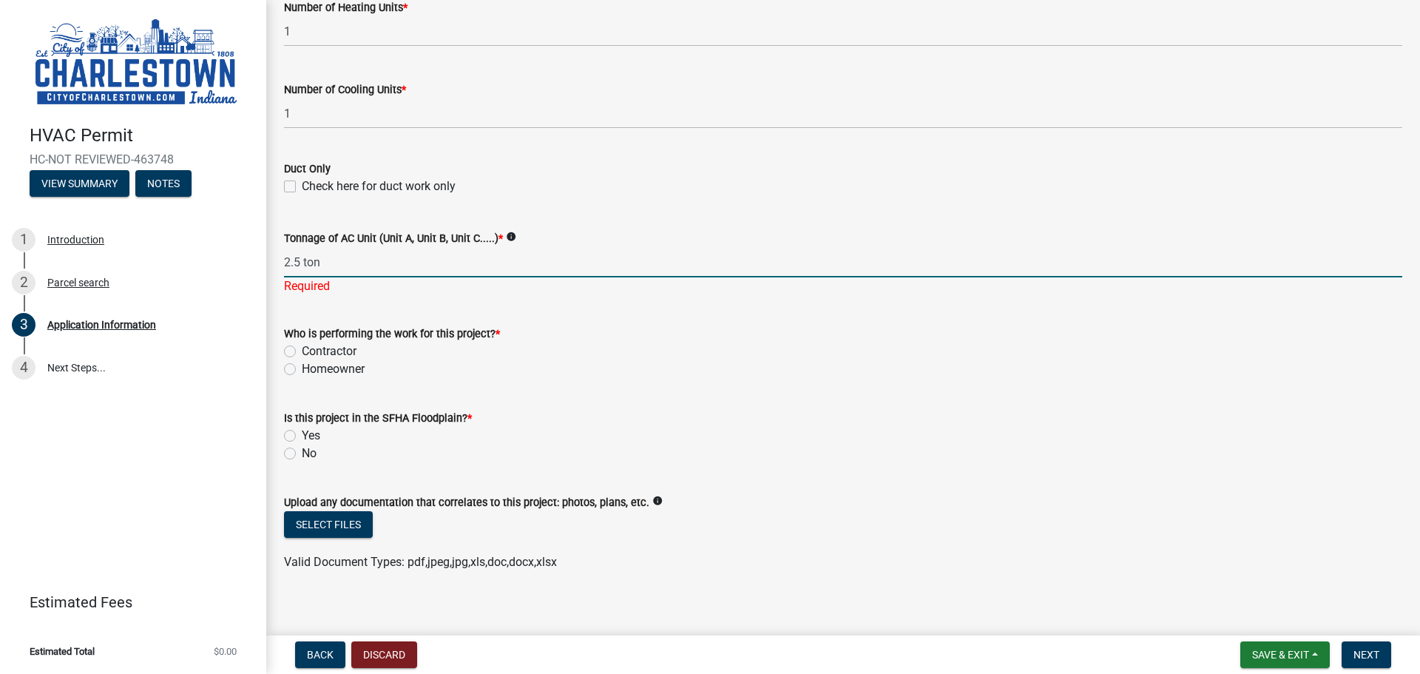
scroll to position [879, 0]
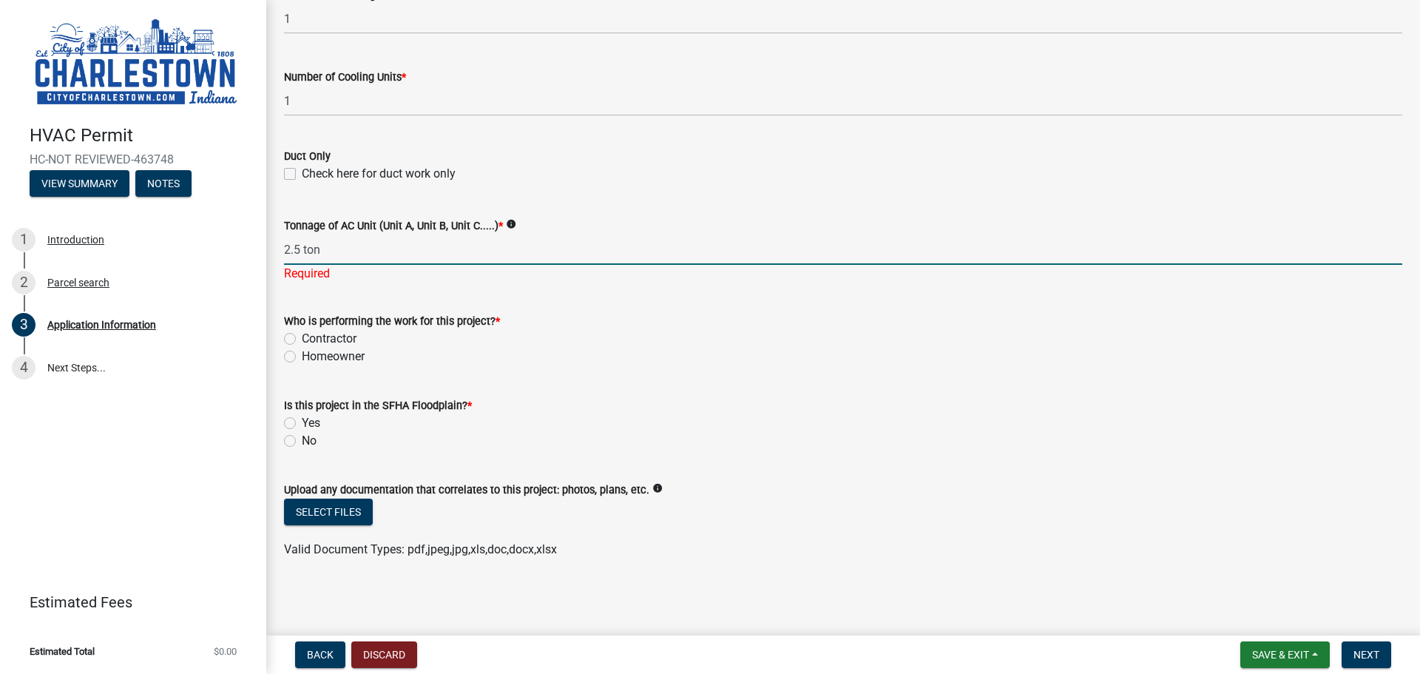
type input "2.5 ton"
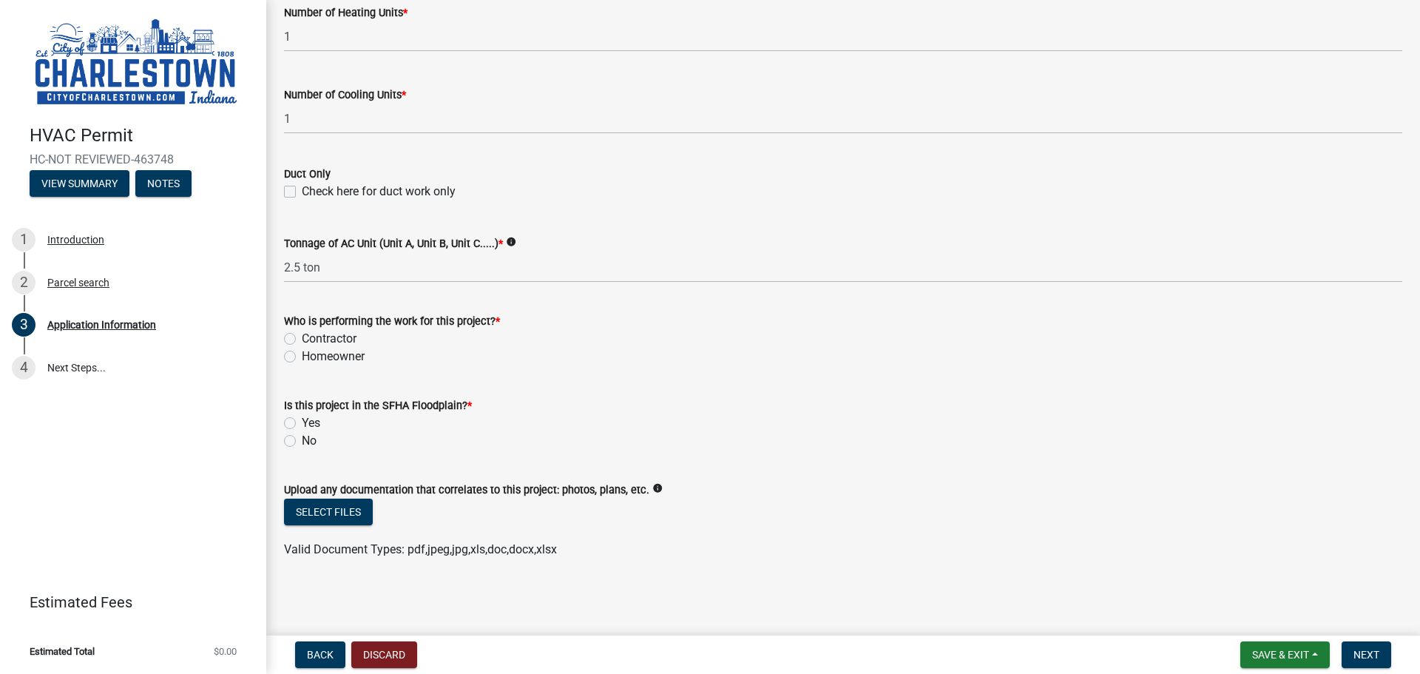
scroll to position [805, 0]
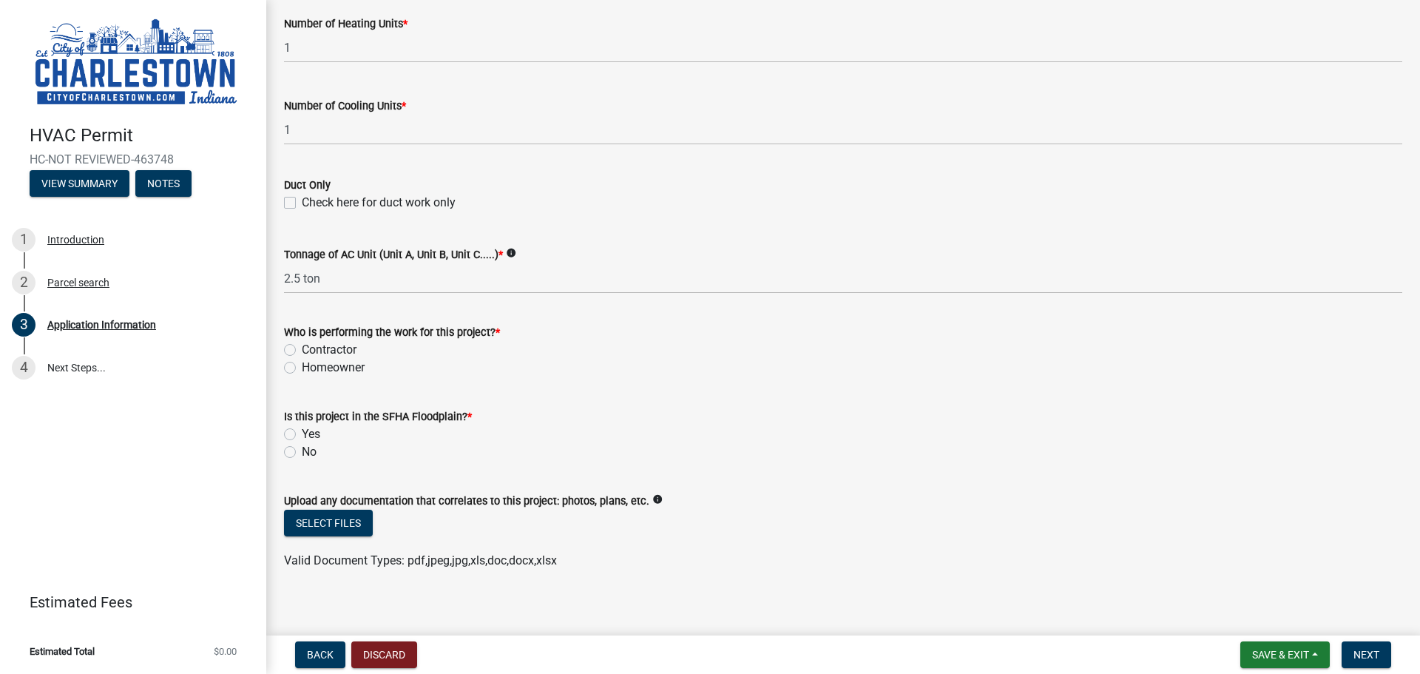
click at [302, 341] on label "Contractor" at bounding box center [329, 350] width 55 height 18
click at [302, 343] on input "Contractor" at bounding box center [307, 348] width 10 height 10
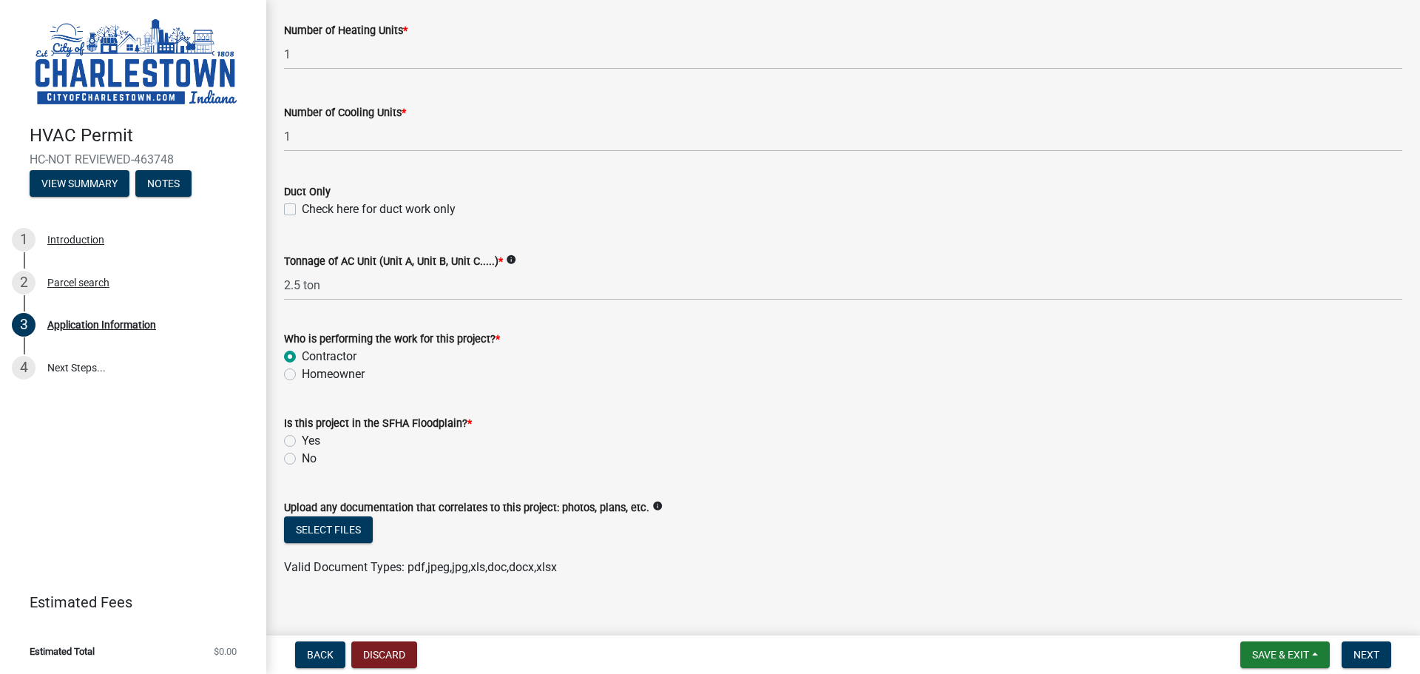
radio input "true"
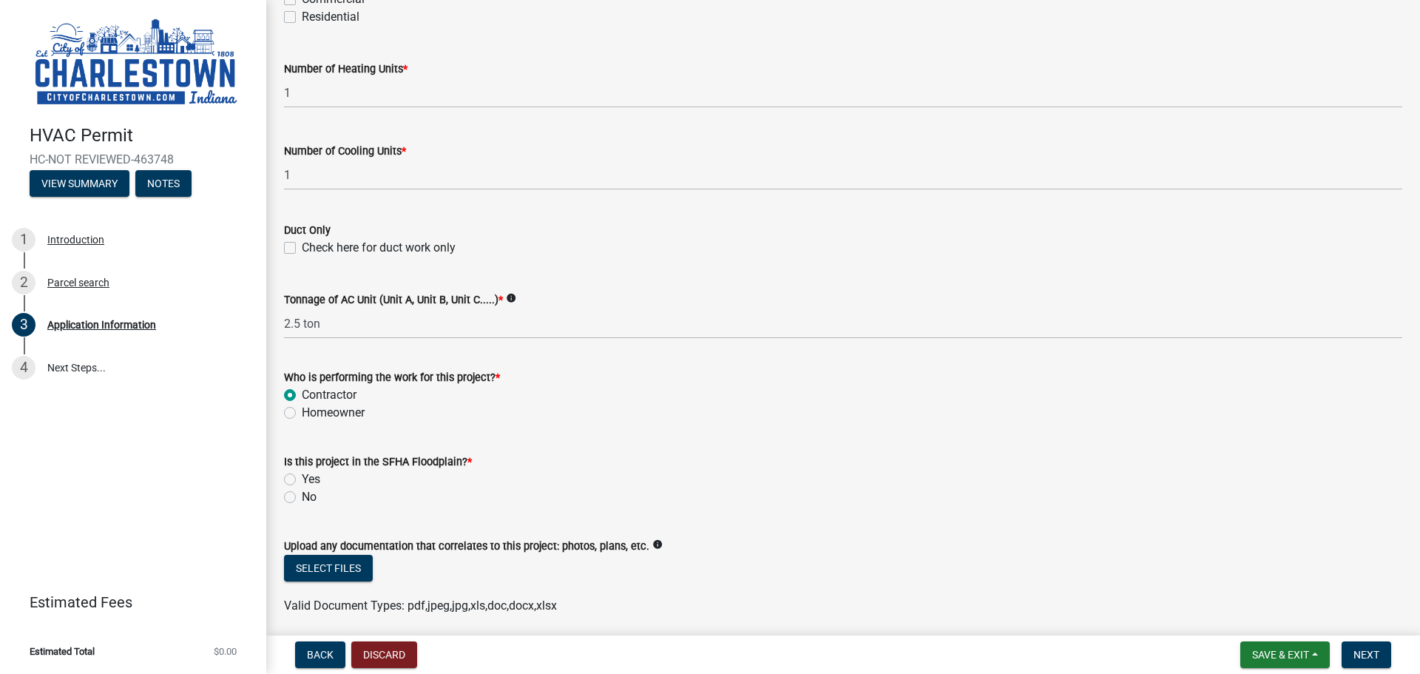
scroll to position [862, 0]
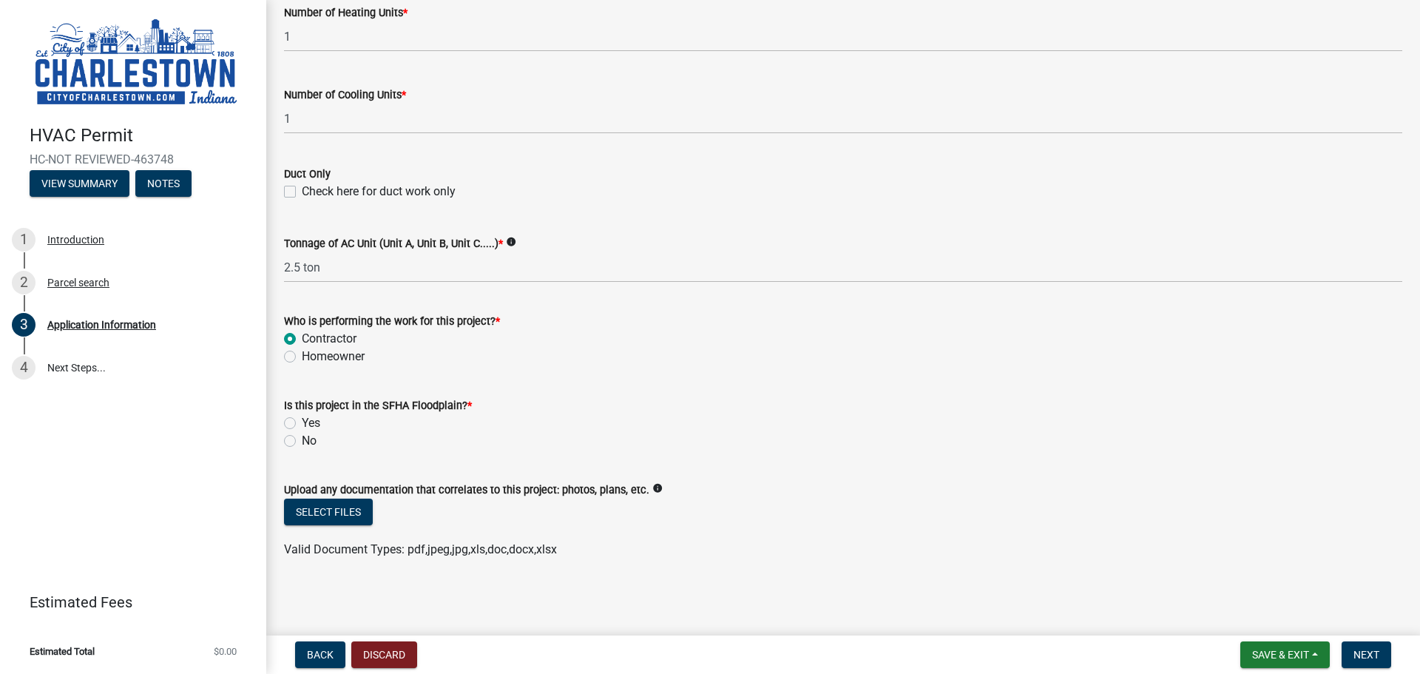
click at [302, 440] on label "No" at bounding box center [309, 441] width 15 height 18
click at [302, 440] on input "No" at bounding box center [307, 437] width 10 height 10
radio input "true"
click at [330, 514] on button "Select files" at bounding box center [328, 511] width 89 height 27
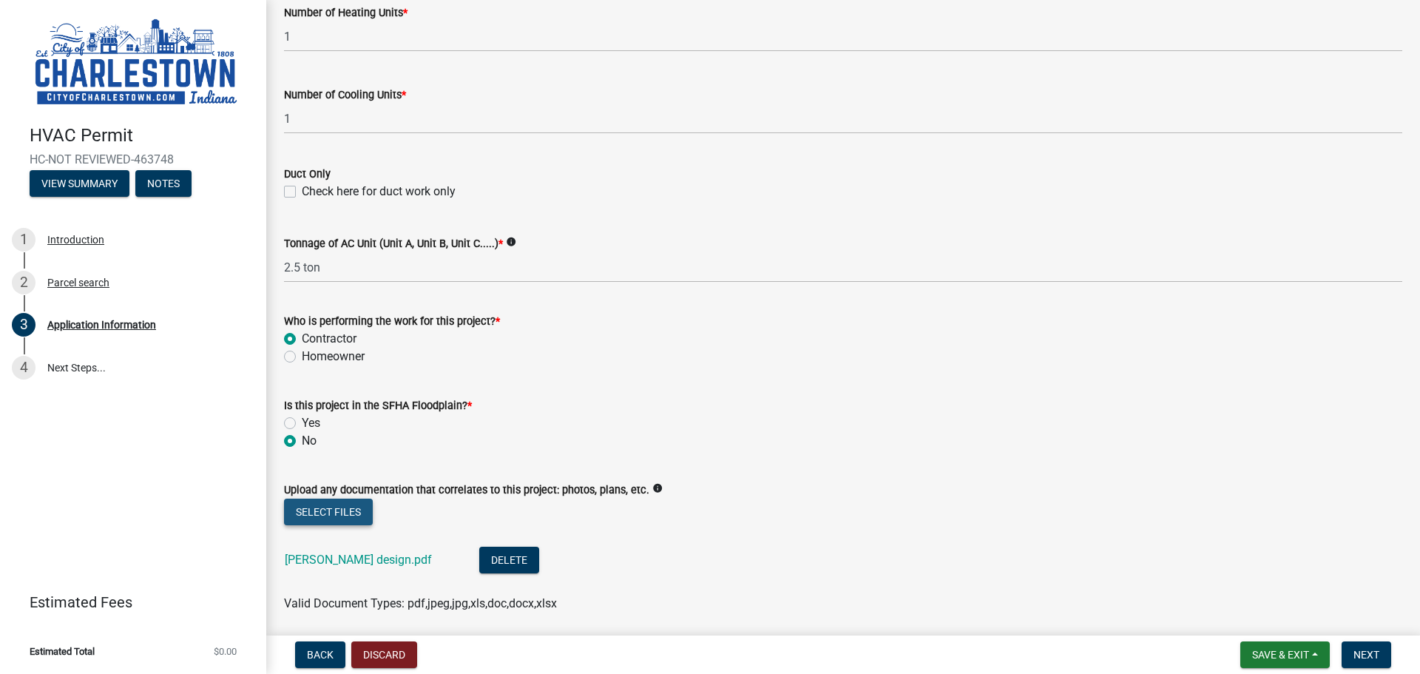
click at [322, 514] on button "Select files" at bounding box center [328, 511] width 89 height 27
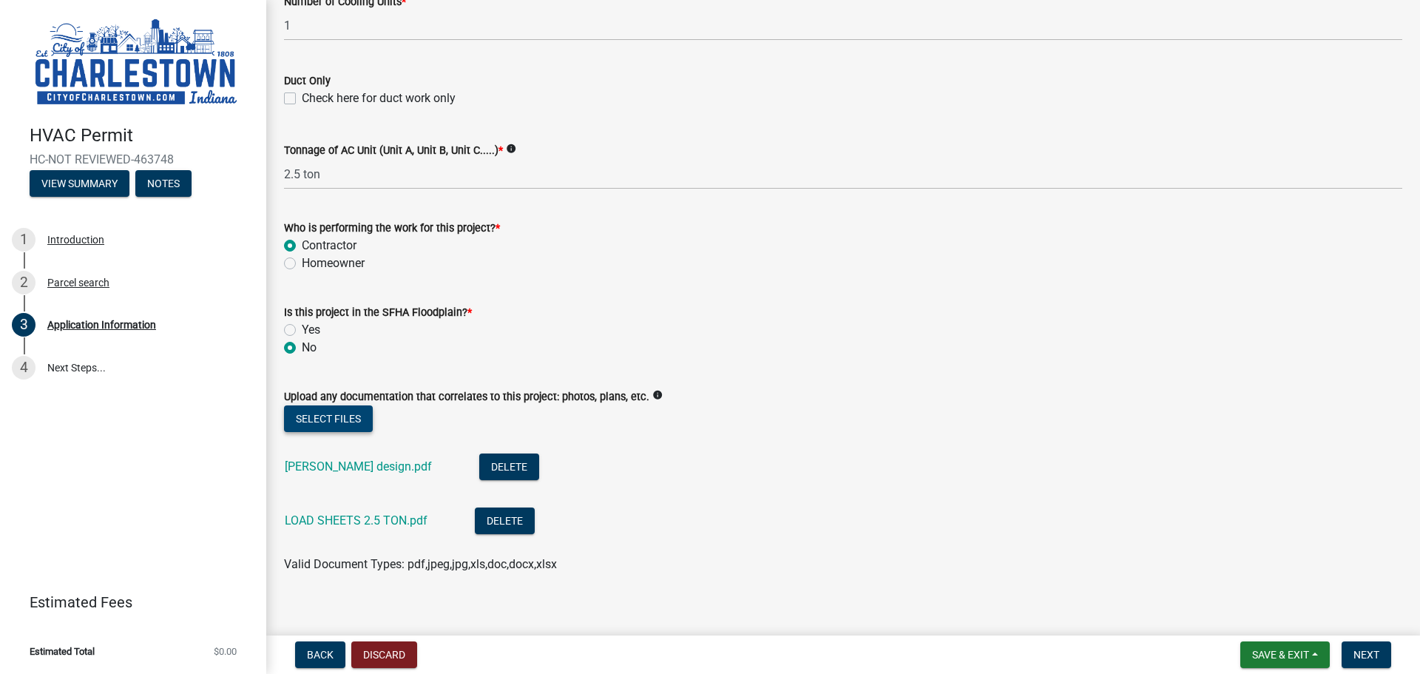
scroll to position [970, 0]
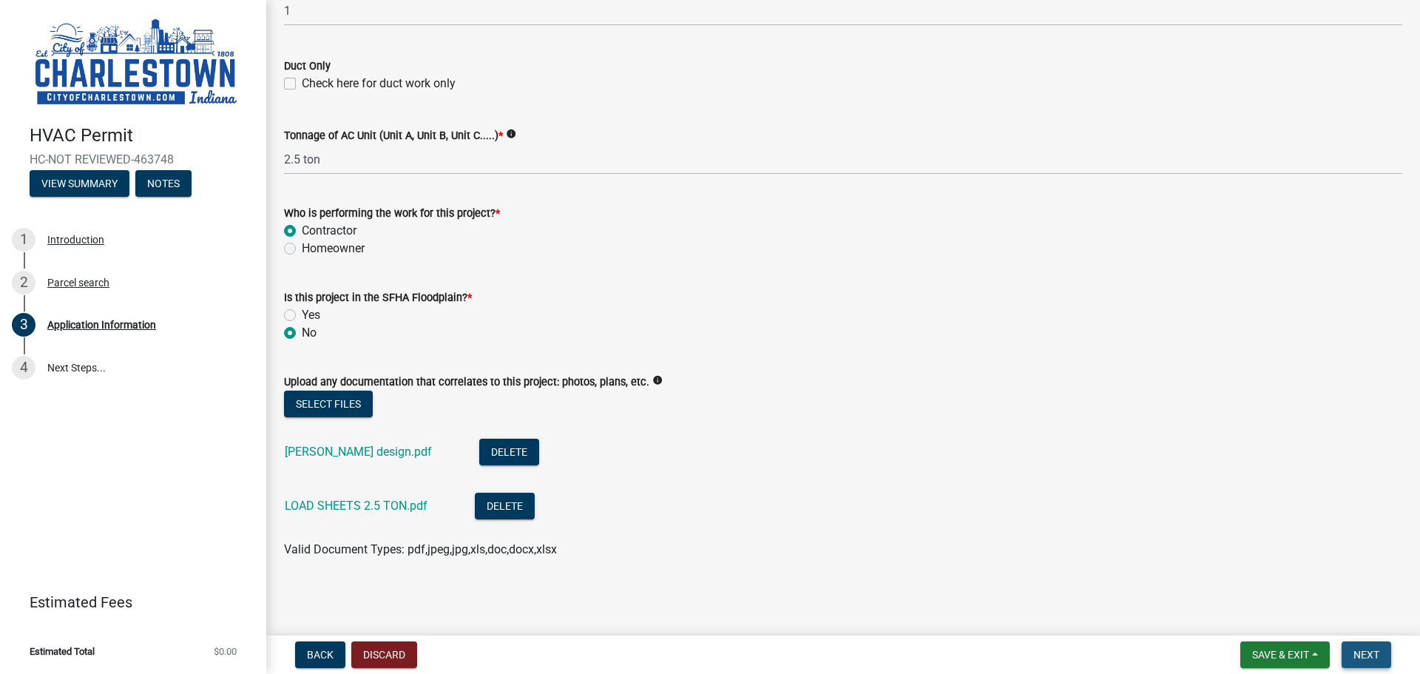
click at [1363, 650] on span "Next" at bounding box center [1366, 655] width 26 height 12
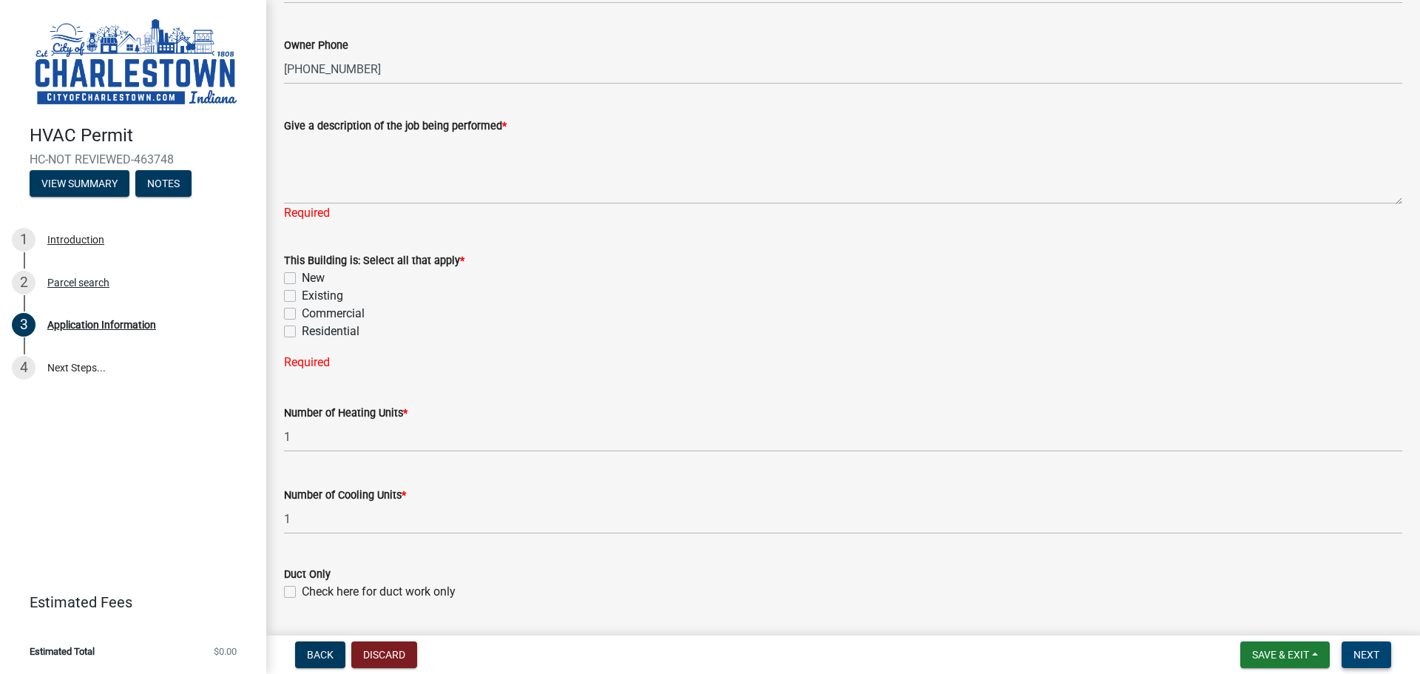
scroll to position [499, 0]
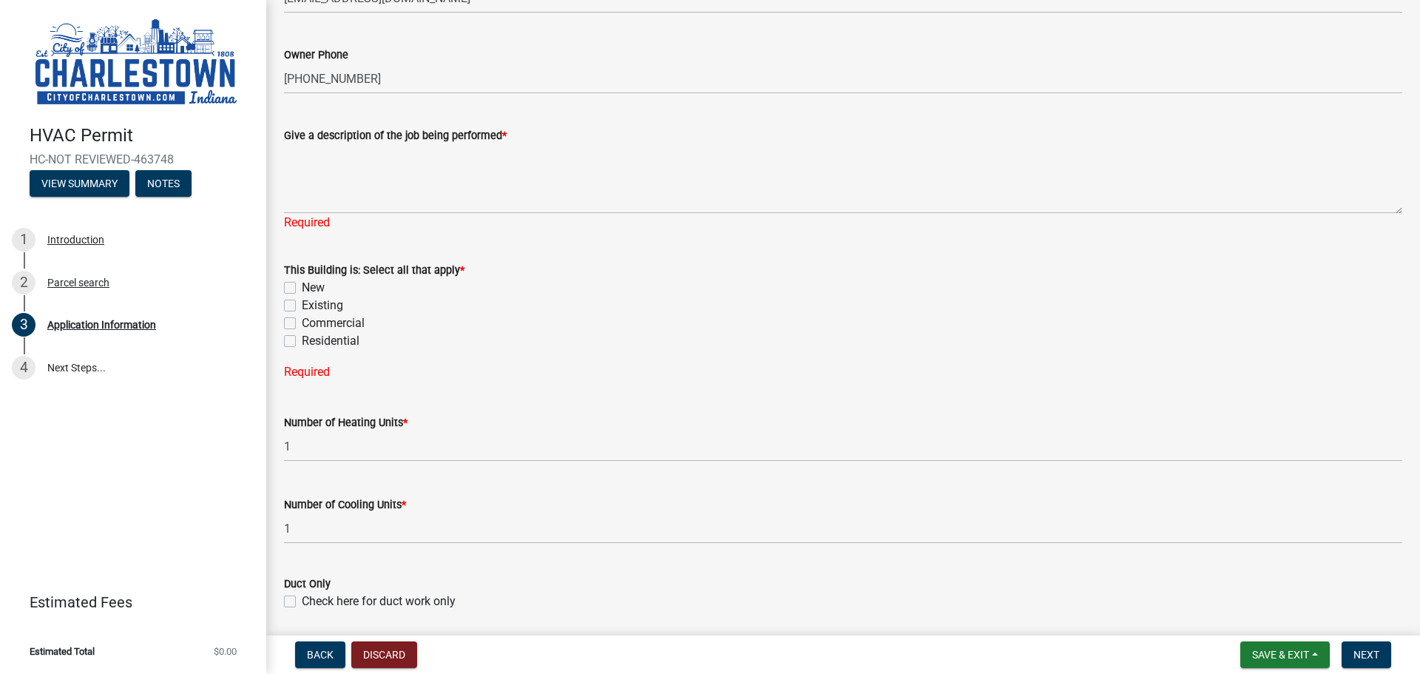
click at [302, 284] on label "New" at bounding box center [313, 288] width 23 height 18
click at [302, 284] on input "New" at bounding box center [307, 284] width 10 height 10
checkbox input "true"
checkbox input "false"
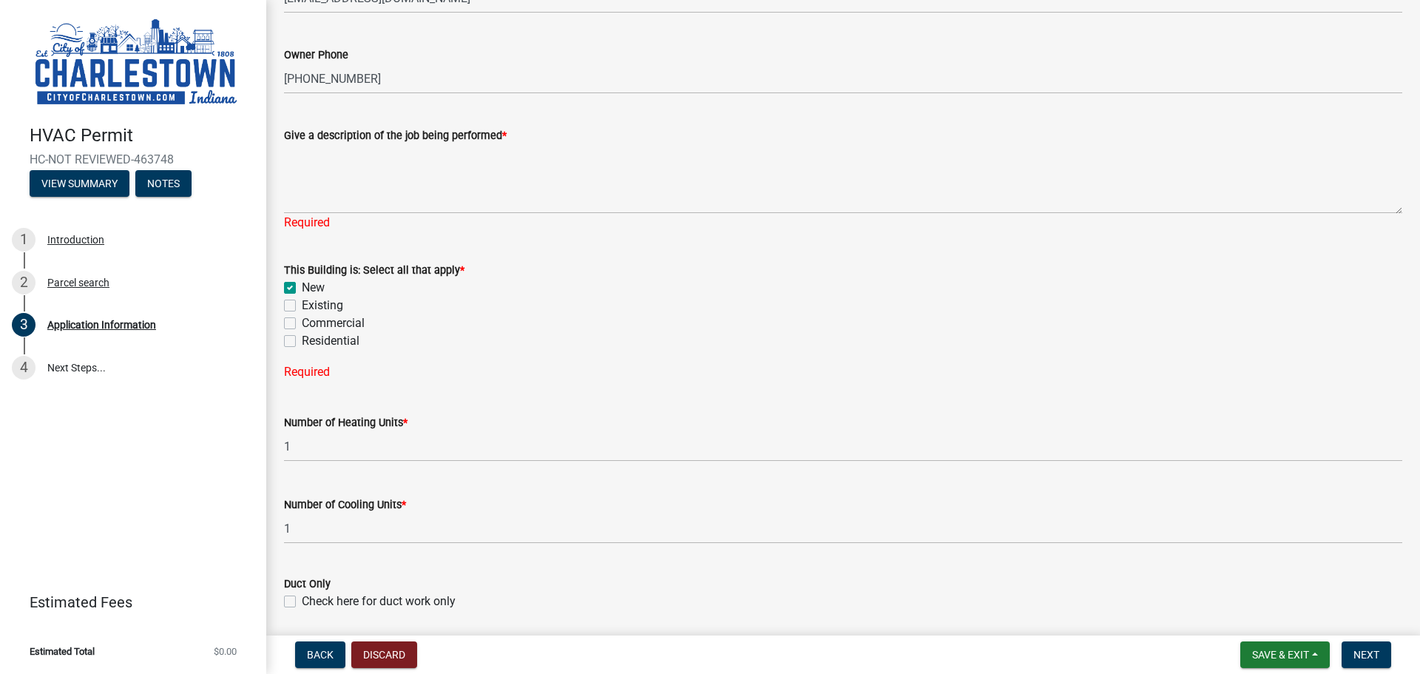
checkbox input "false"
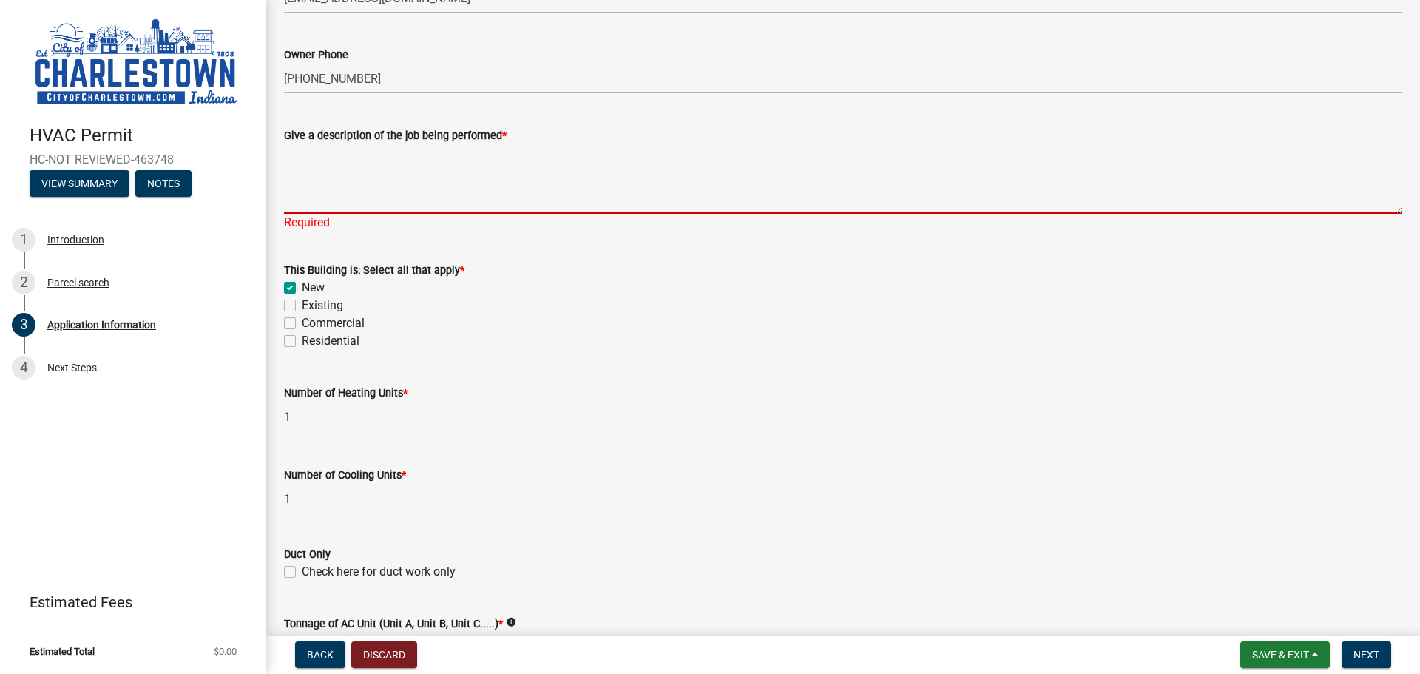
click at [317, 191] on textarea "Give a description of the job being performed *" at bounding box center [843, 179] width 1118 height 70
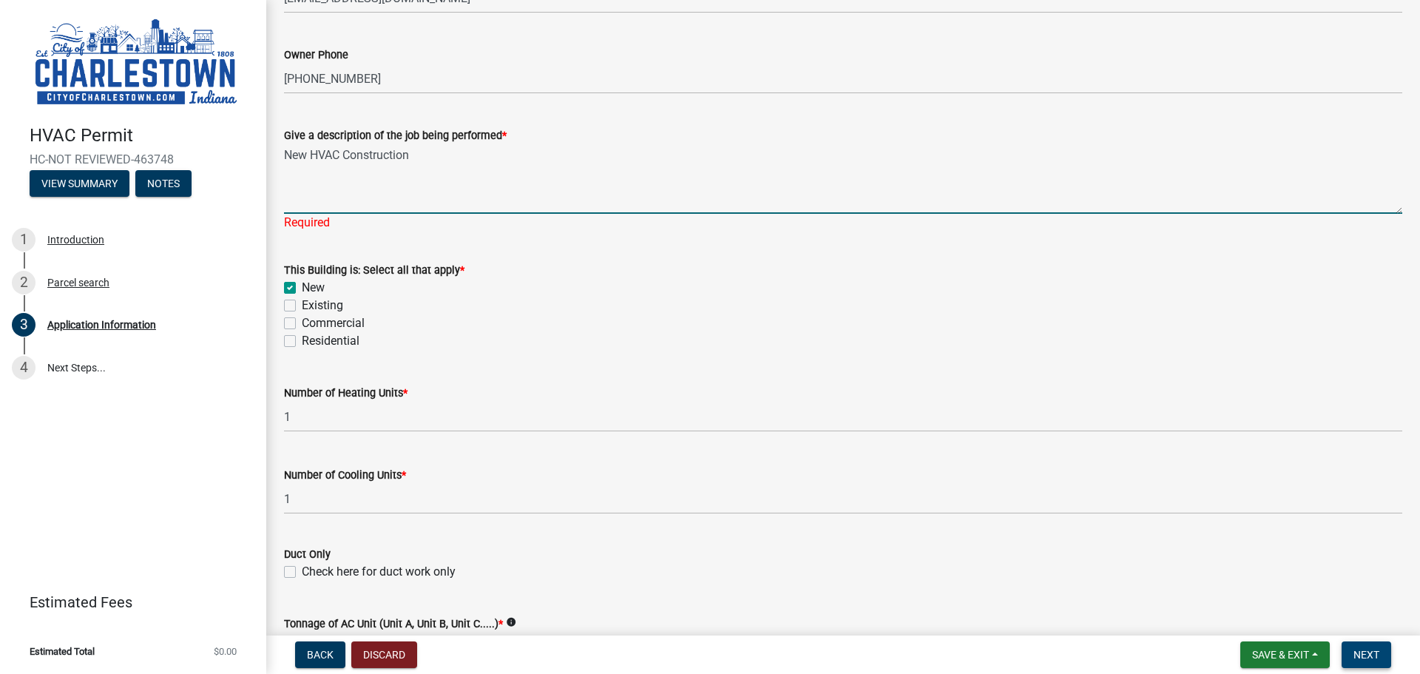
type textarea "New HVAC Construction"
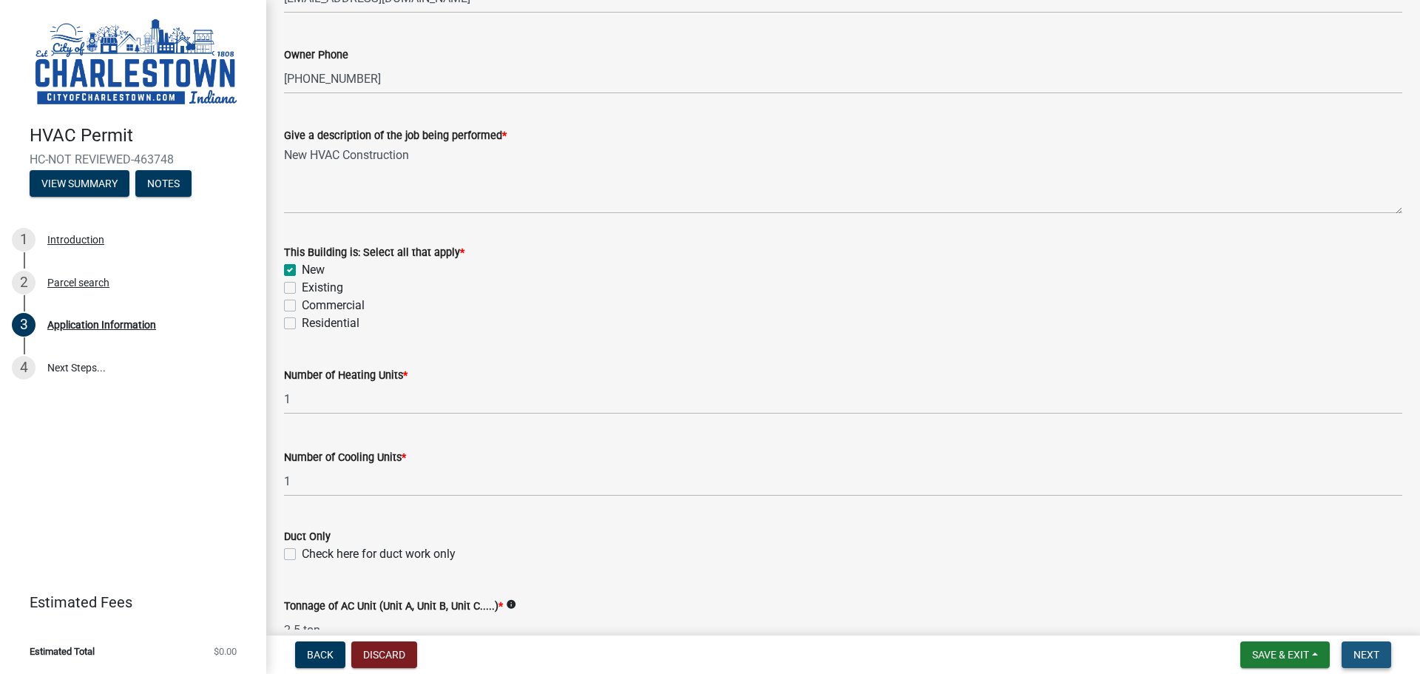
click at [1364, 660] on span "Next" at bounding box center [1366, 655] width 26 height 12
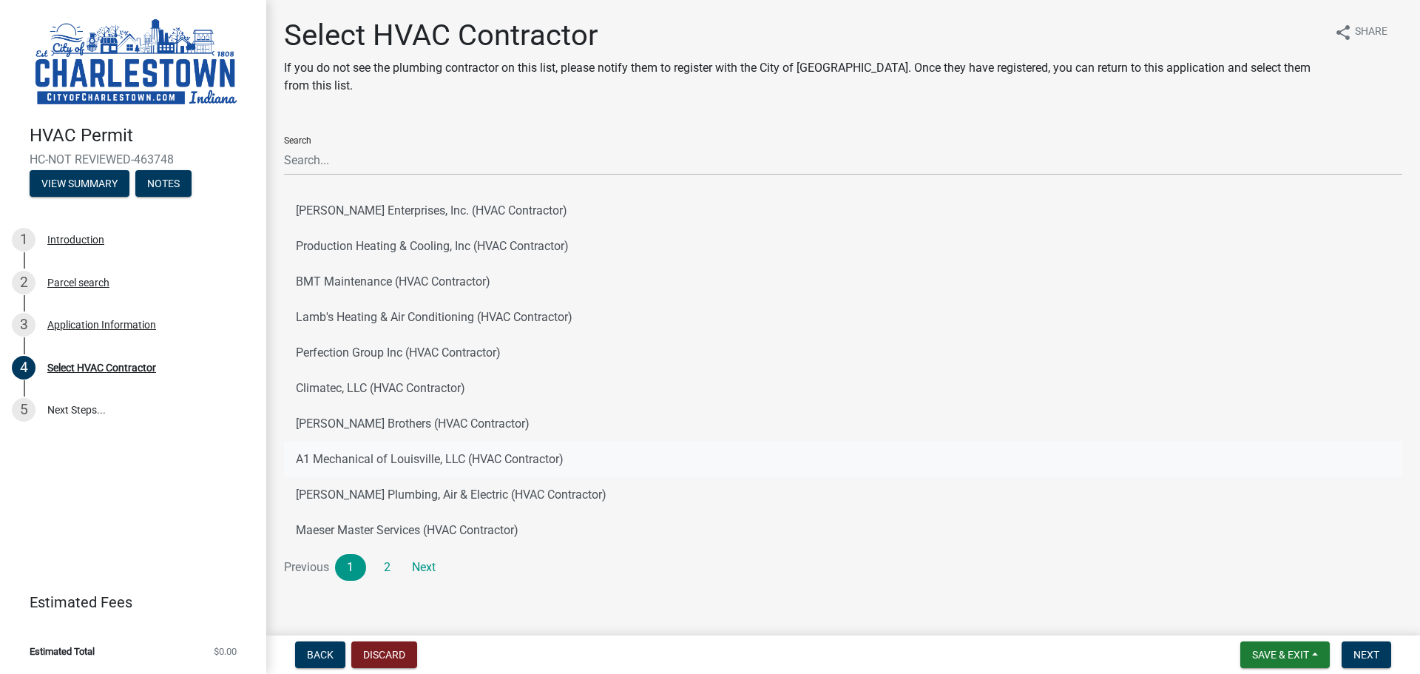
click at [352, 454] on button "A1 Mechanical of Louisville, LLC (HVAC Contractor)" at bounding box center [843, 459] width 1118 height 35
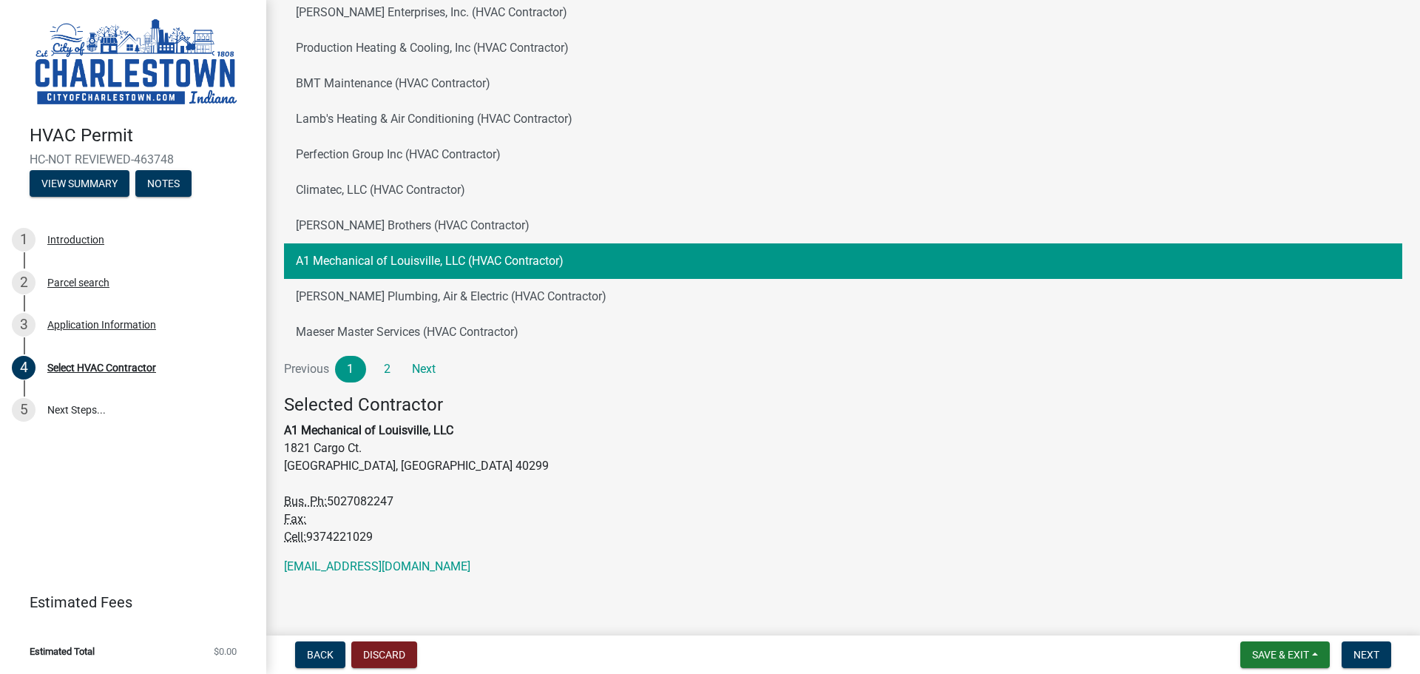
scroll to position [202, 0]
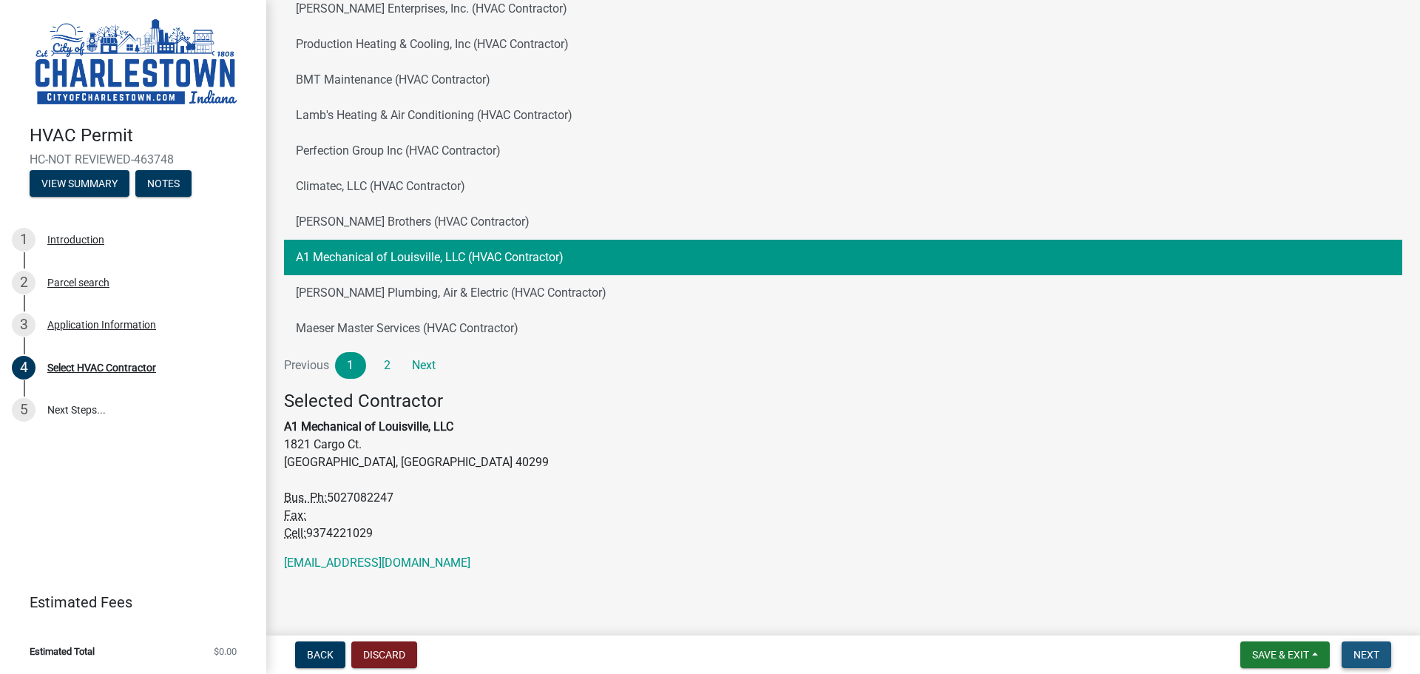
click at [1368, 654] on span "Next" at bounding box center [1366, 655] width 26 height 12
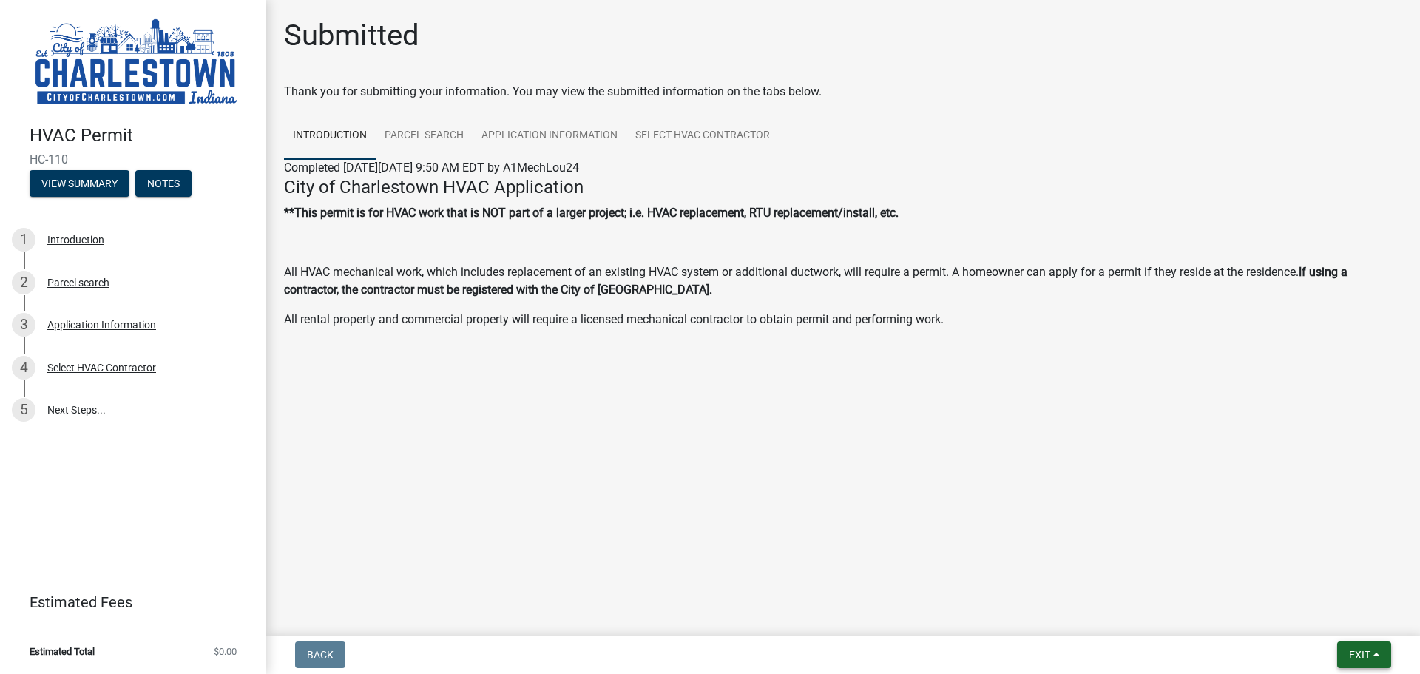
click at [1367, 652] on span "Exit" at bounding box center [1359, 655] width 21 height 12
click at [1335, 610] on button "Save & Exit" at bounding box center [1332, 615] width 118 height 35
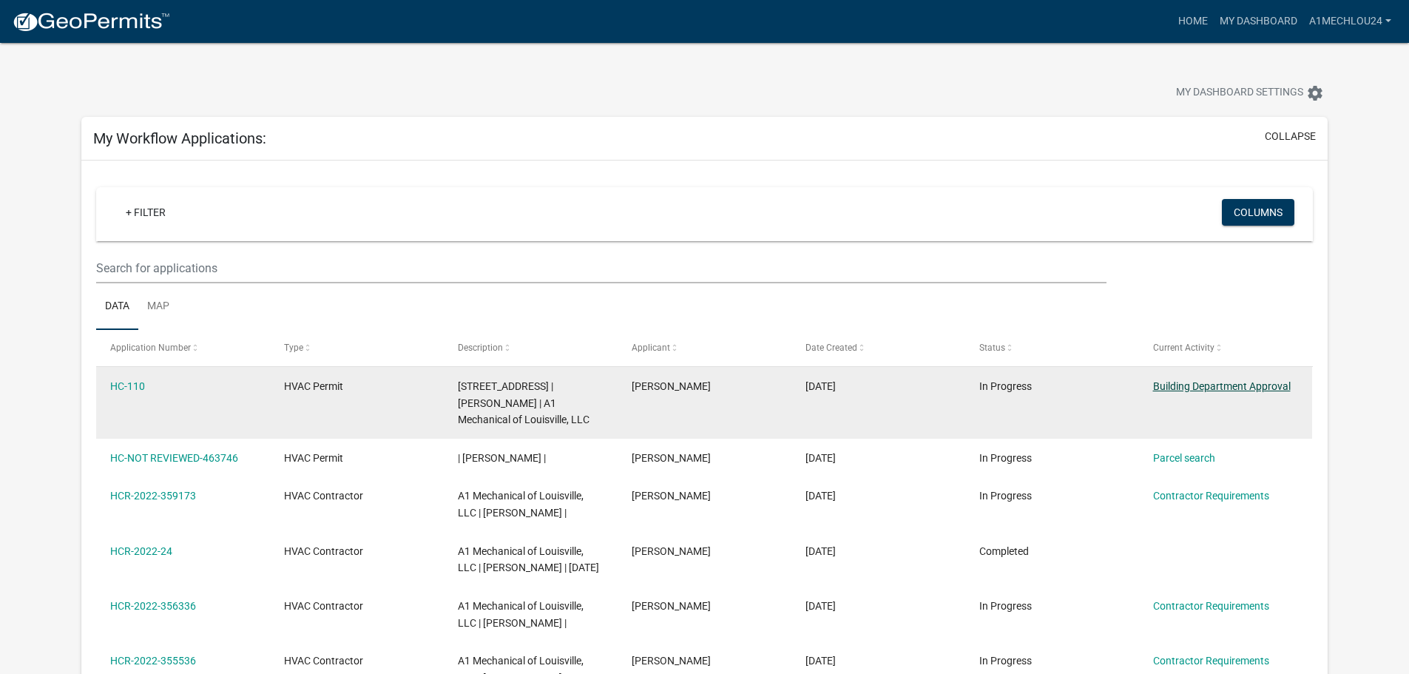
click at [1225, 382] on link "Building Department Approval" at bounding box center [1222, 386] width 138 height 12
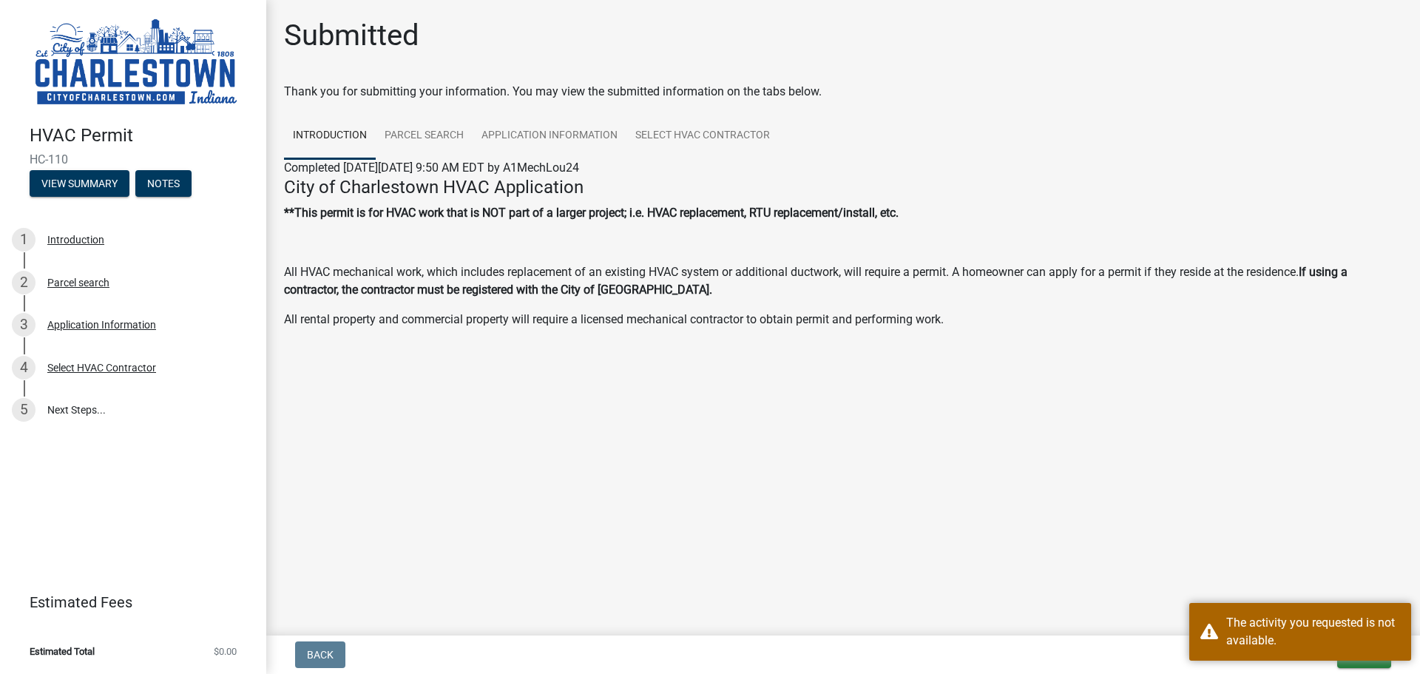
click at [618, 470] on main "Submitted Thank you for submitting your information. You may view the submitted…" at bounding box center [843, 314] width 1154 height 629
